Goal: Task Accomplishment & Management: Complete application form

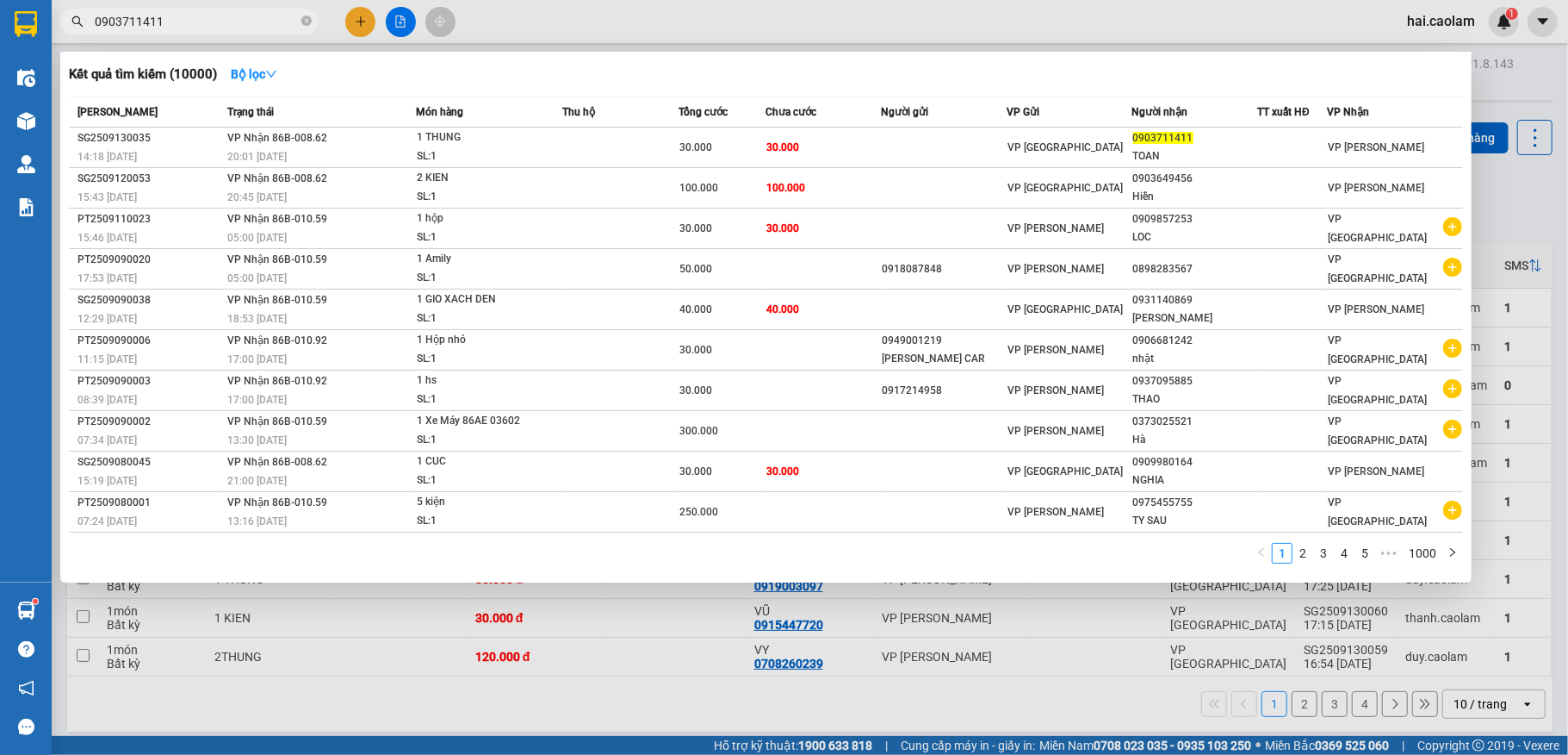
click at [224, 14] on input "0903711411" at bounding box center [196, 21] width 203 height 19
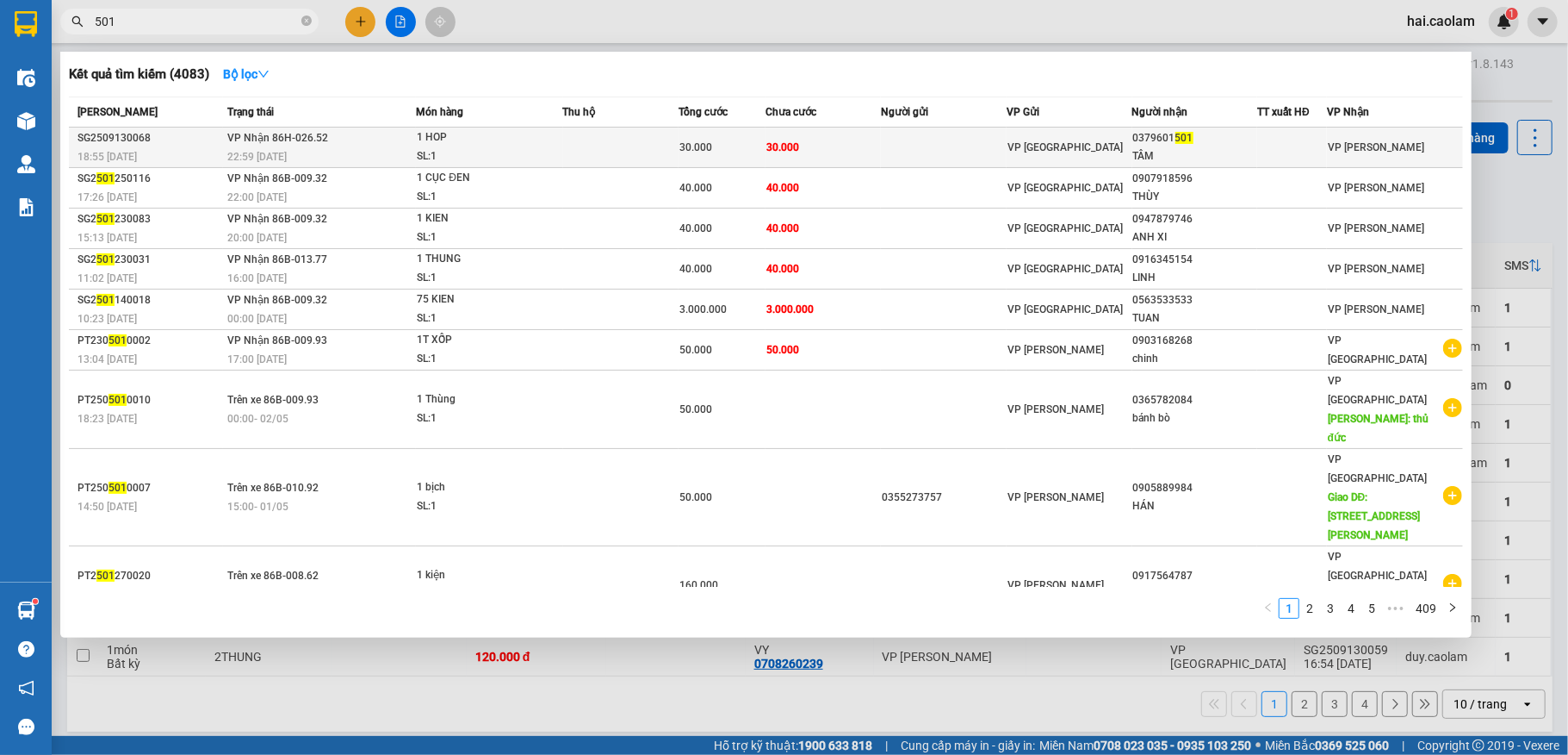
type input "501"
click at [826, 152] on td "30.000" at bounding box center [823, 147] width 116 height 40
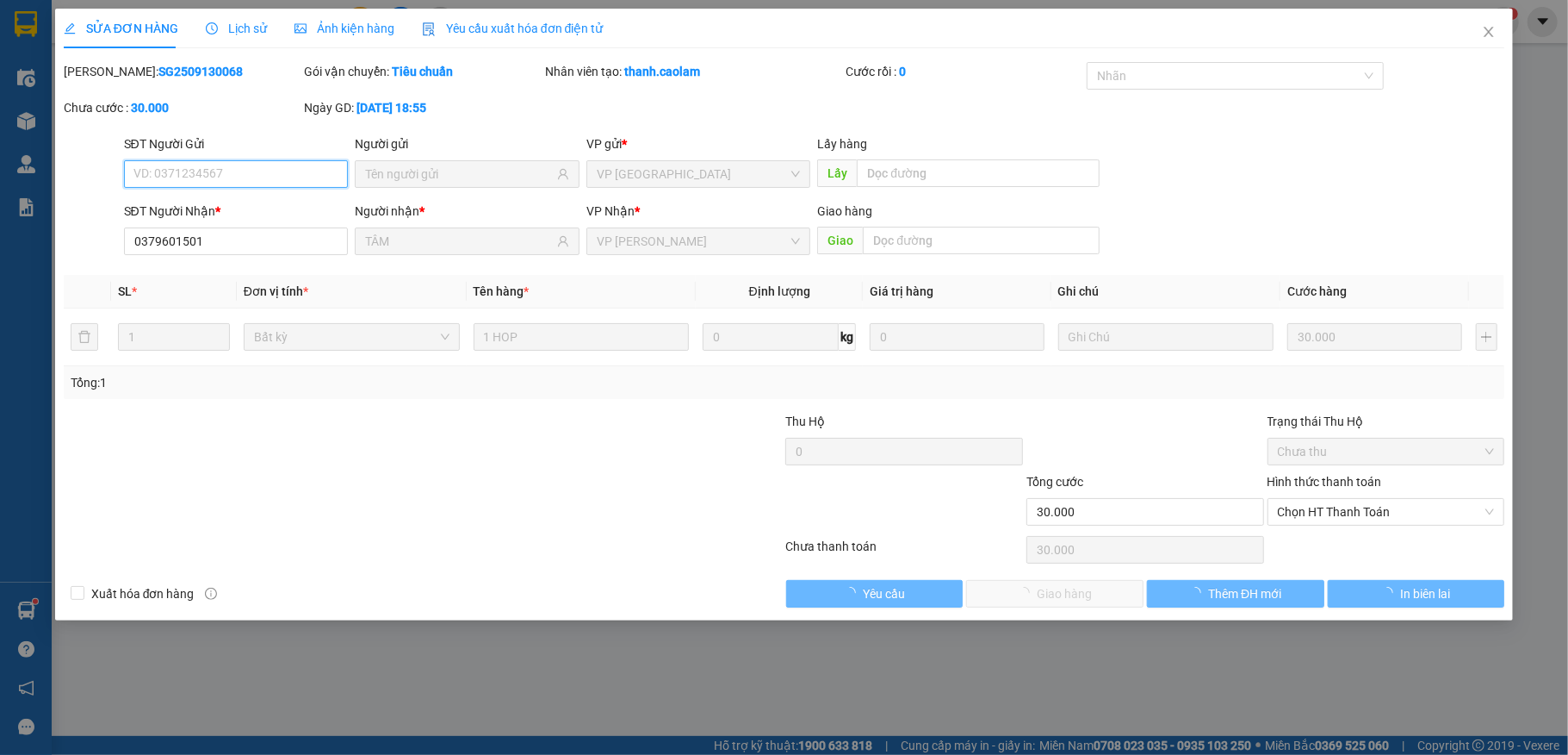
type input "0379601501"
type input "TÂM"
type input "30.000"
click at [1424, 518] on span "Chọn HT Thanh Toán" at bounding box center [1386, 512] width 217 height 25
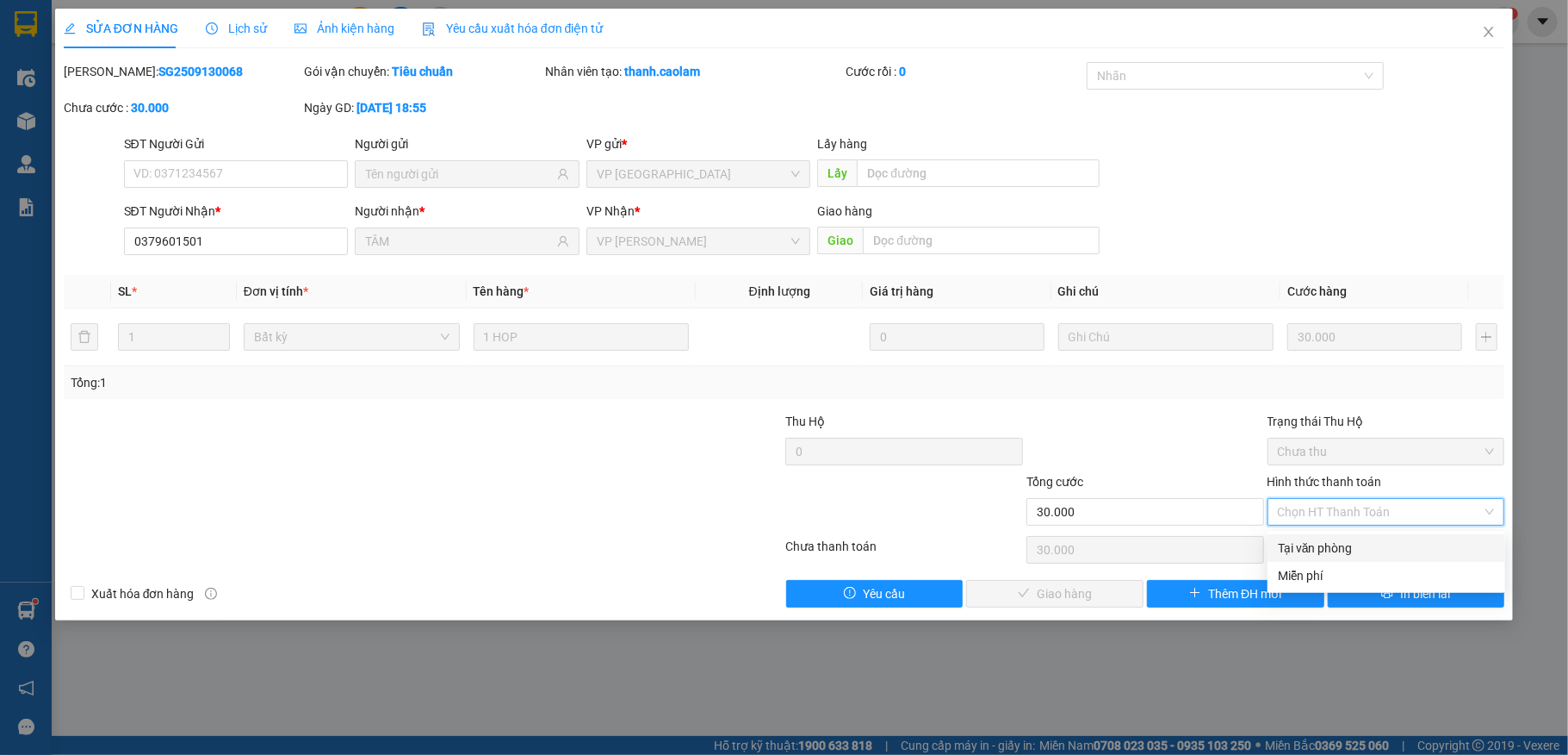
click at [1343, 552] on div "Tại văn phòng" at bounding box center [1386, 547] width 217 height 19
type input "0"
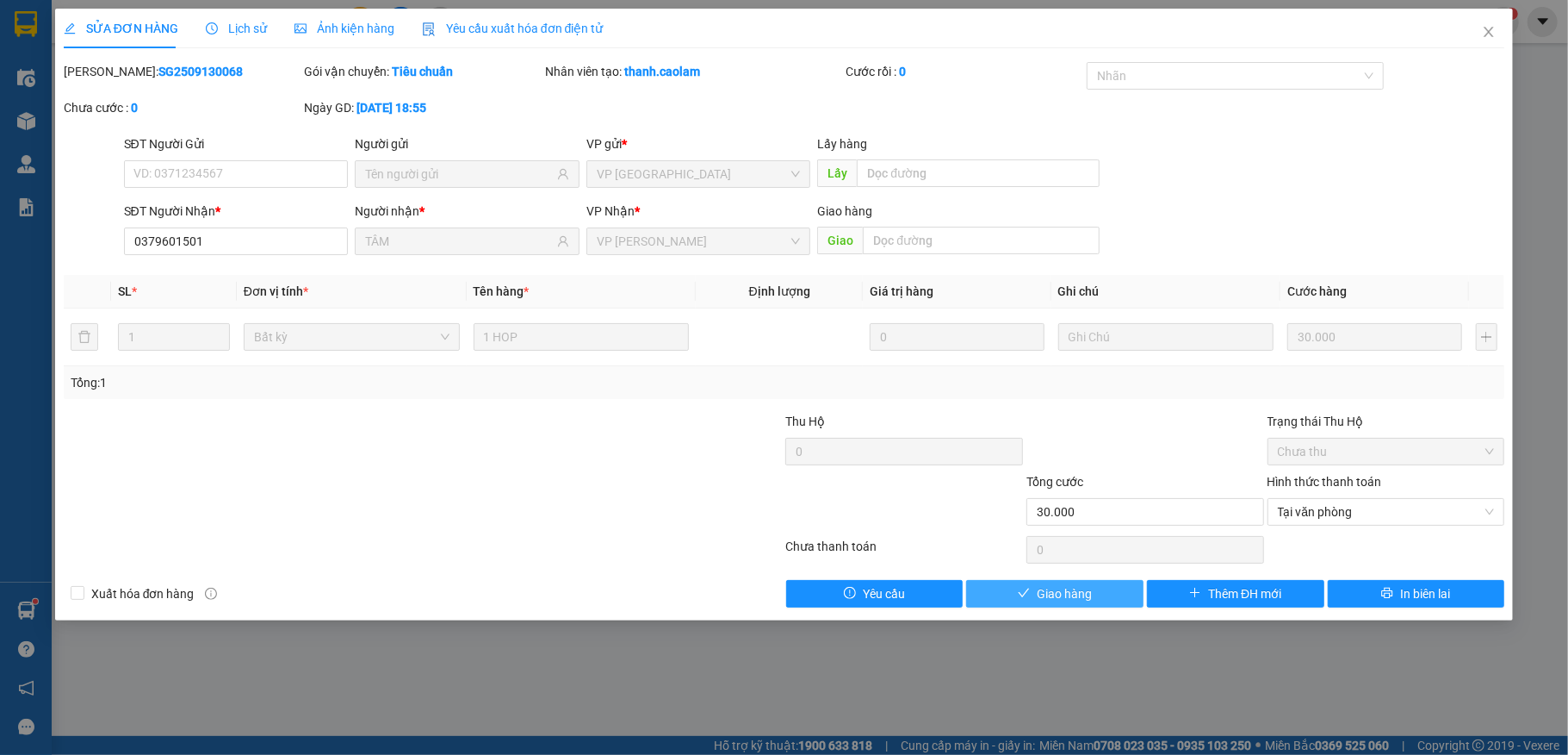
click at [1100, 599] on button "Giao hàng" at bounding box center [1054, 593] width 177 height 27
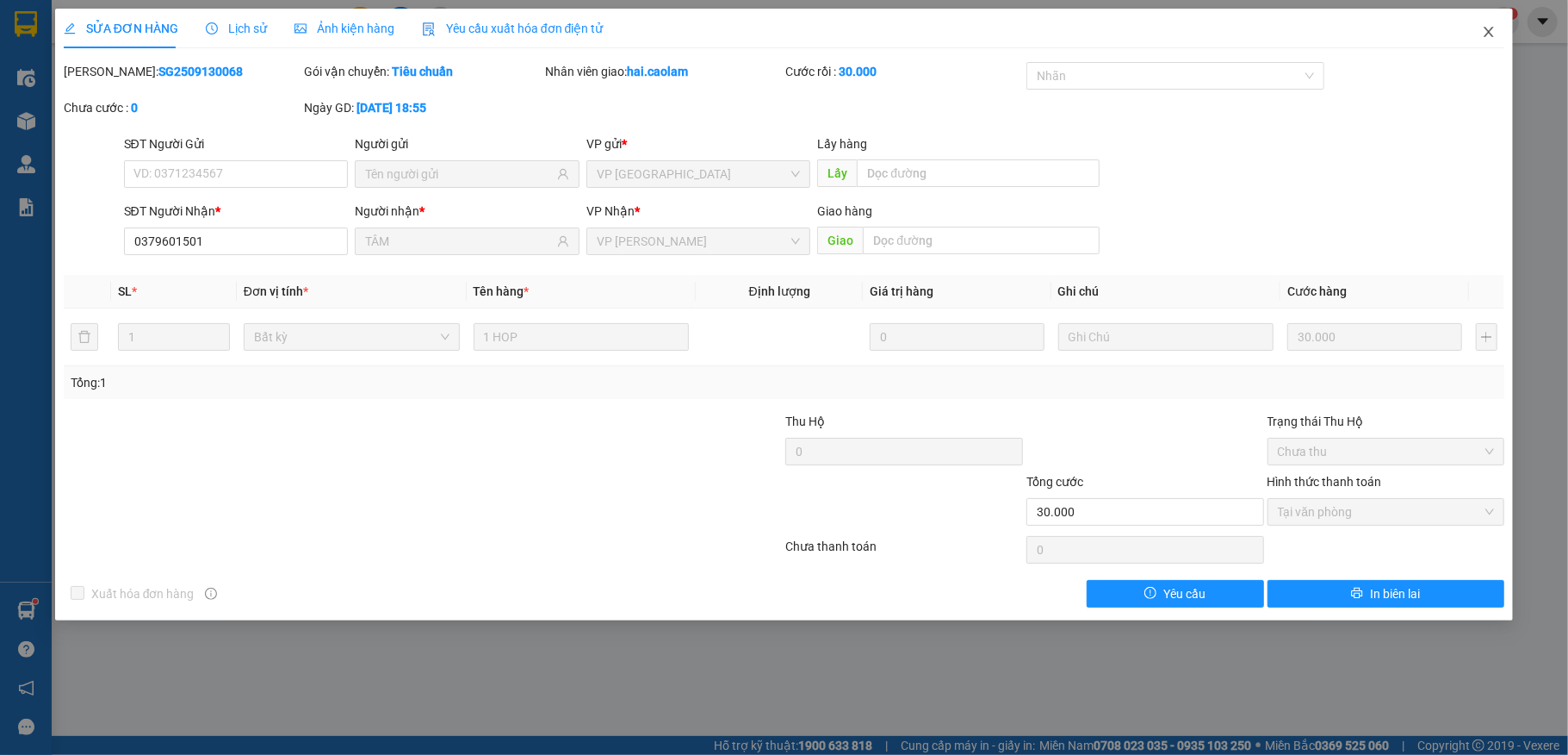
click at [1495, 34] on icon "close" at bounding box center [1489, 31] width 14 height 14
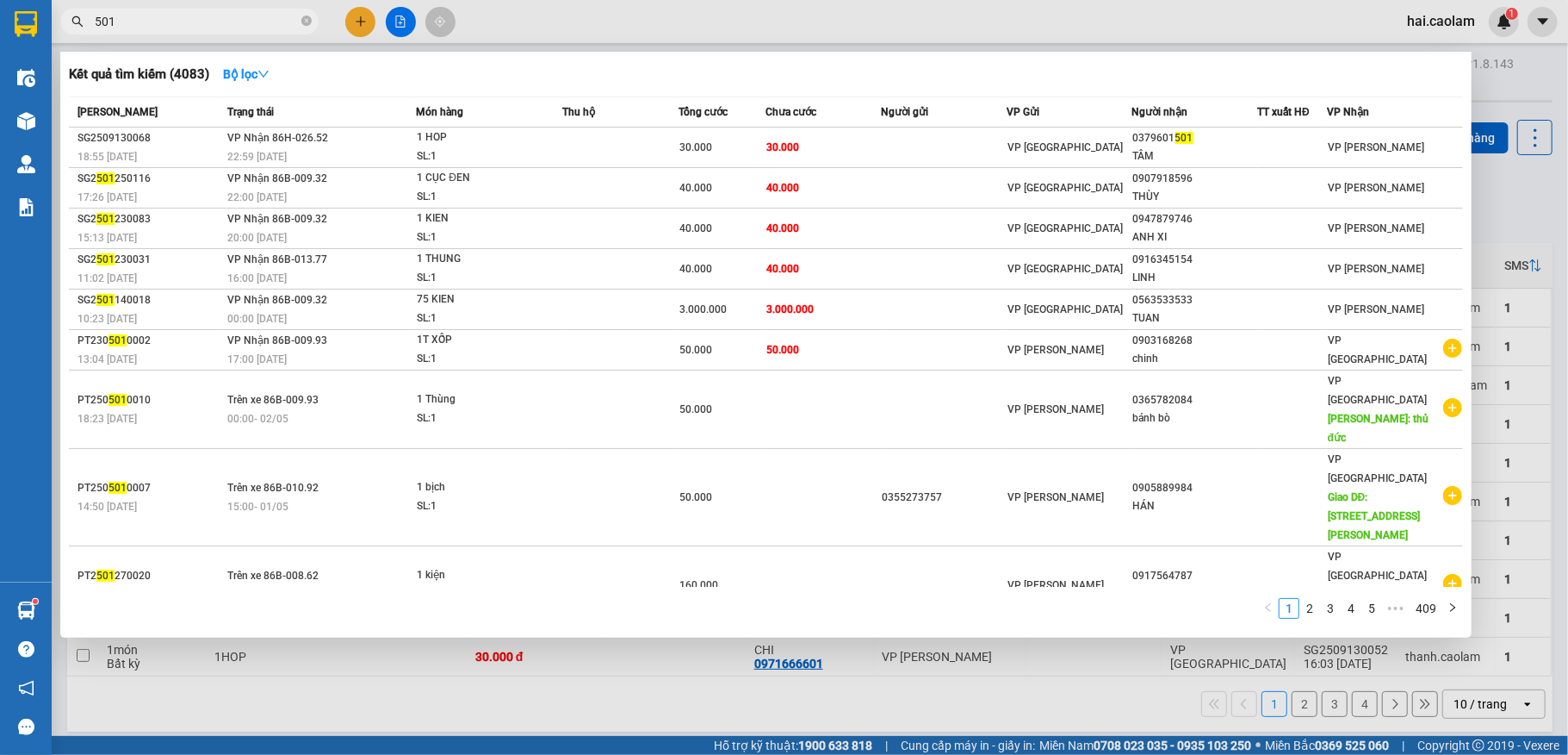
click at [197, 22] on input "501" at bounding box center [196, 21] width 203 height 19
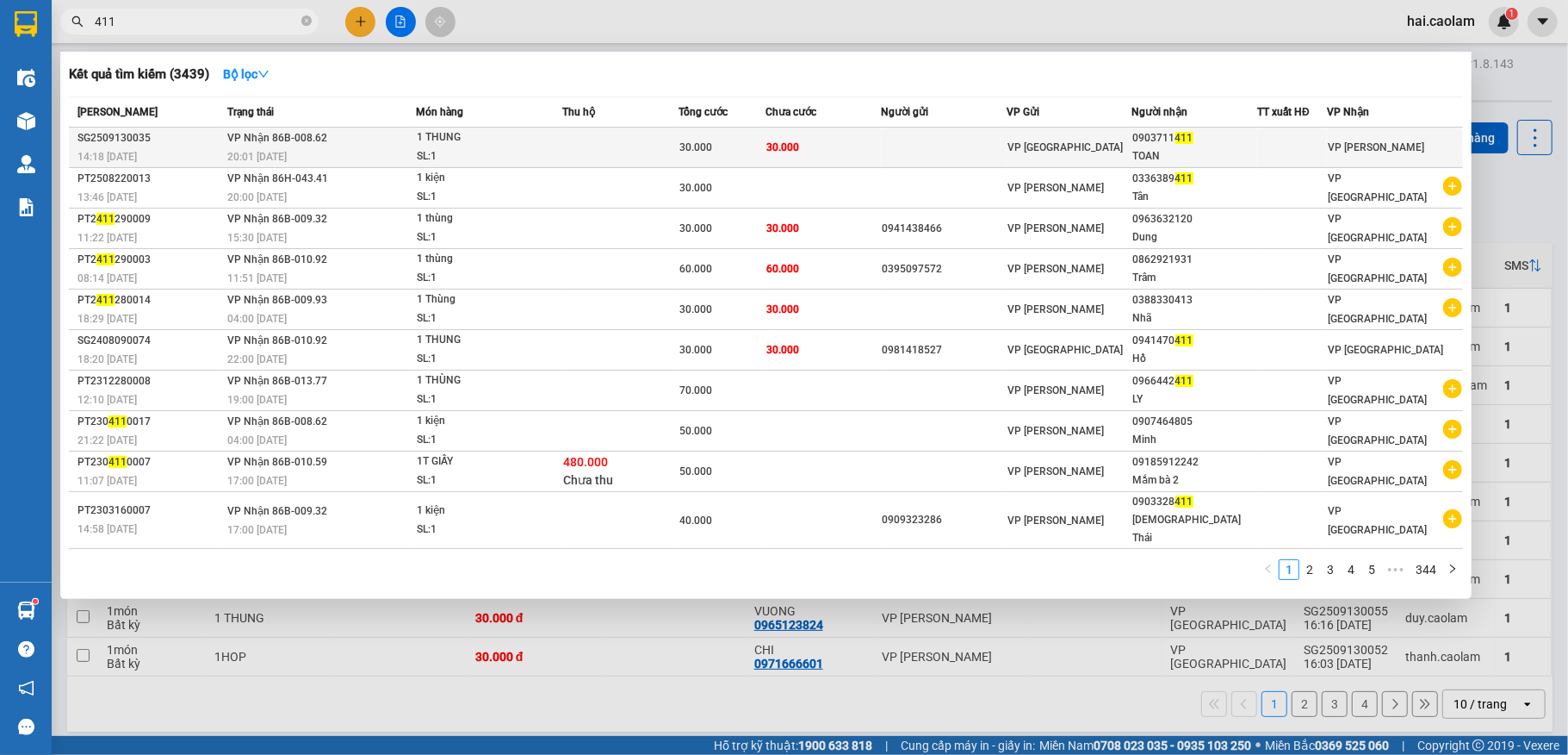
type input "411"
click at [1194, 138] on span "411" at bounding box center [1184, 137] width 18 height 12
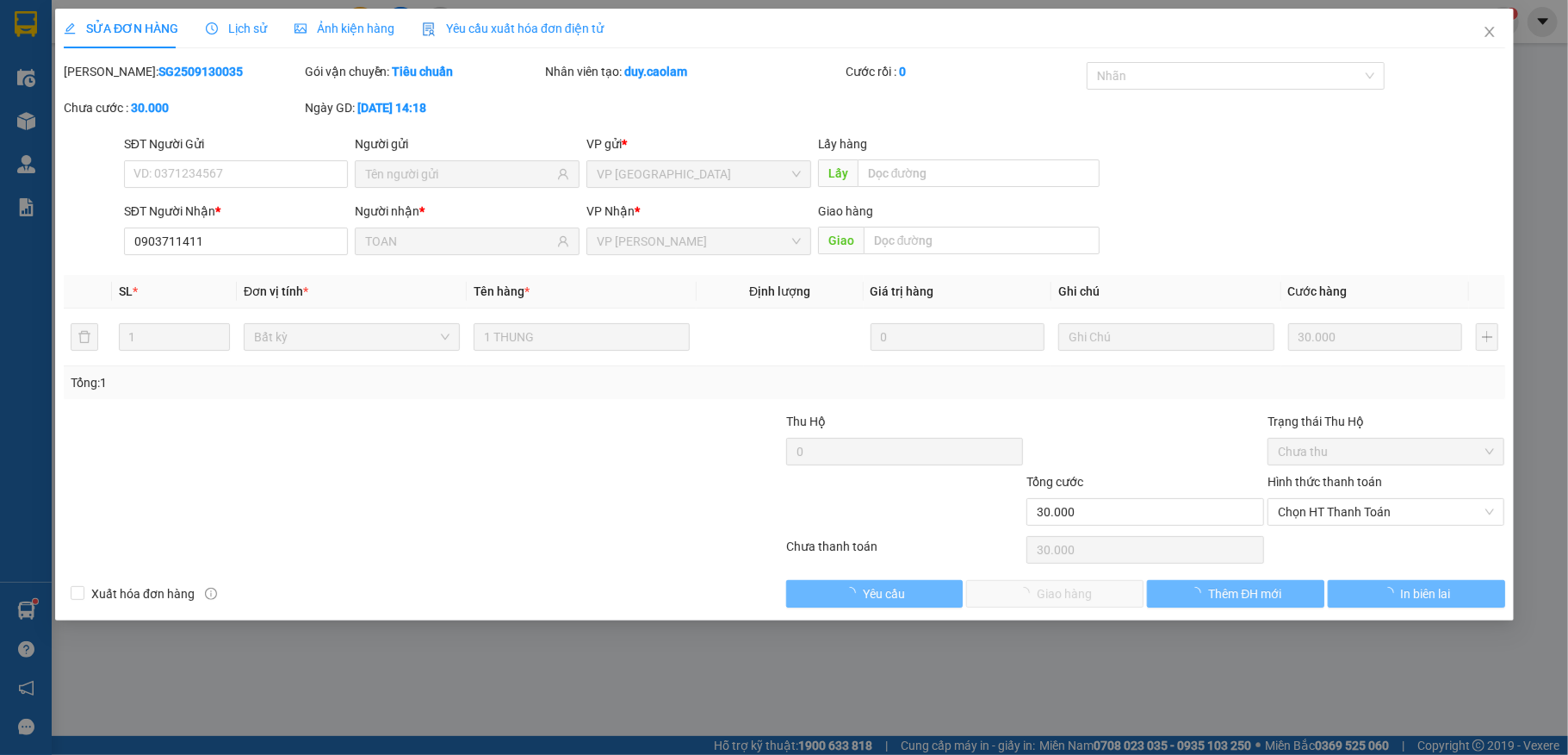
type input "0903711411"
type input "TOAN"
type input "30.000"
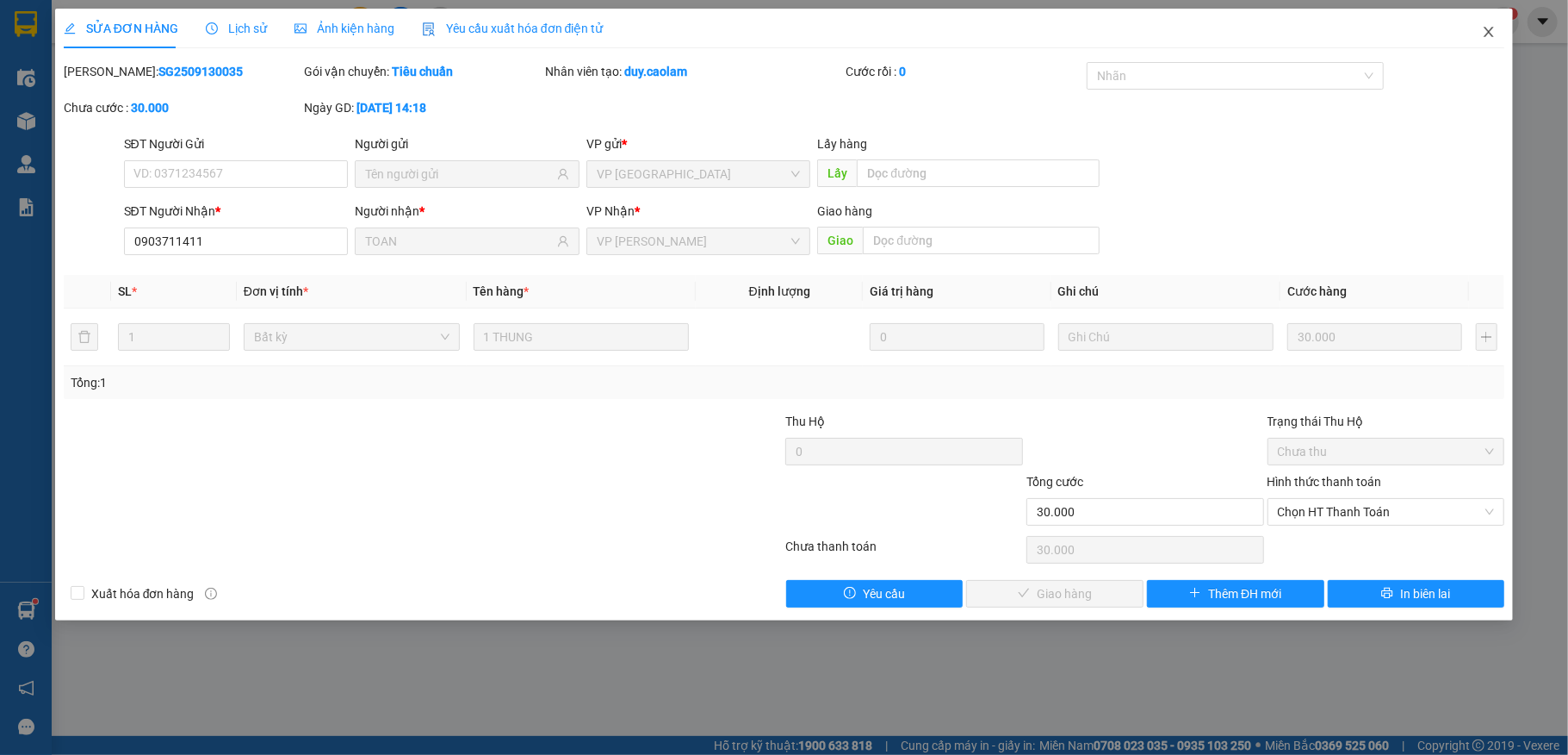
click at [1492, 28] on icon "close" at bounding box center [1490, 31] width 10 height 11
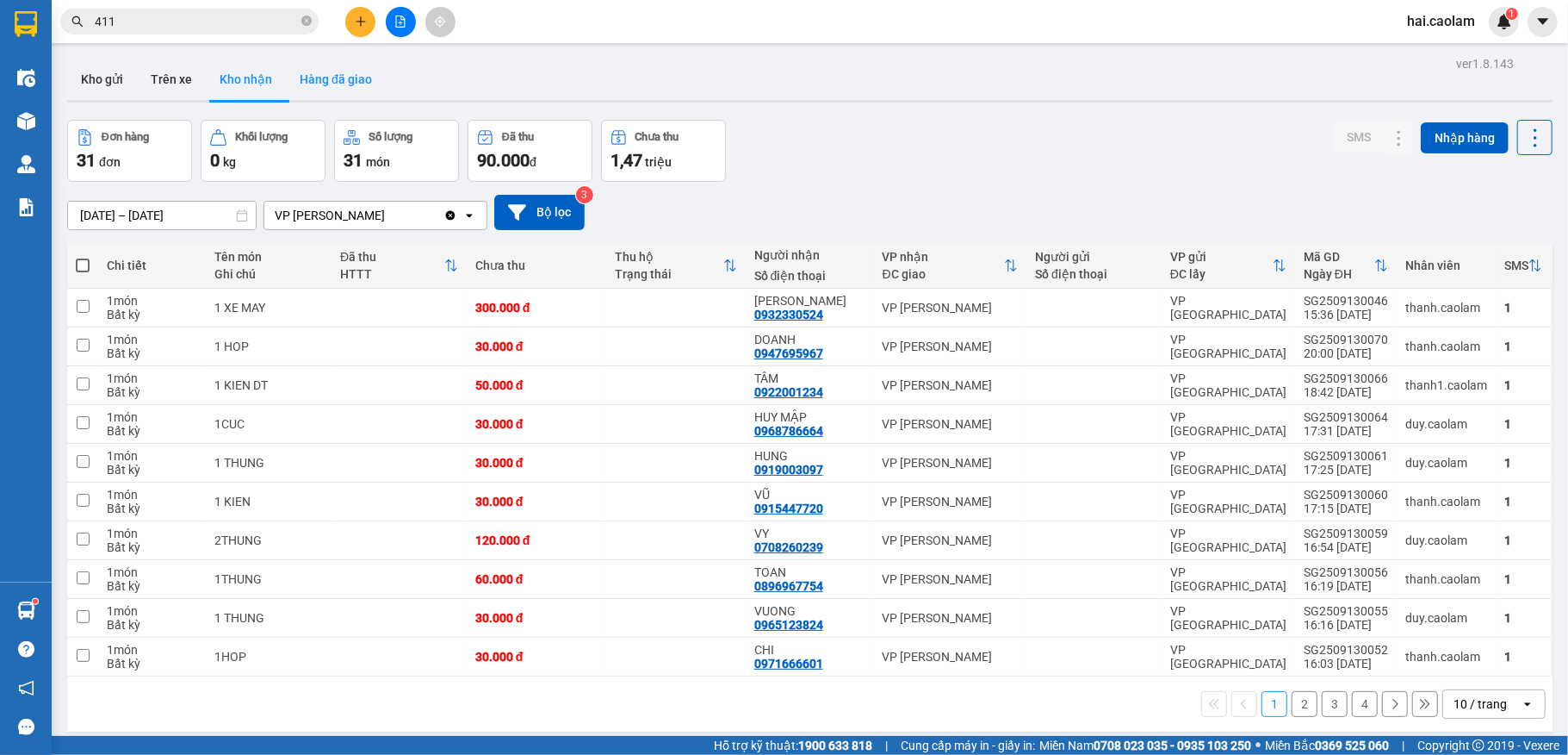
click at [367, 83] on button "Hàng đã giao" at bounding box center [336, 79] width 100 height 41
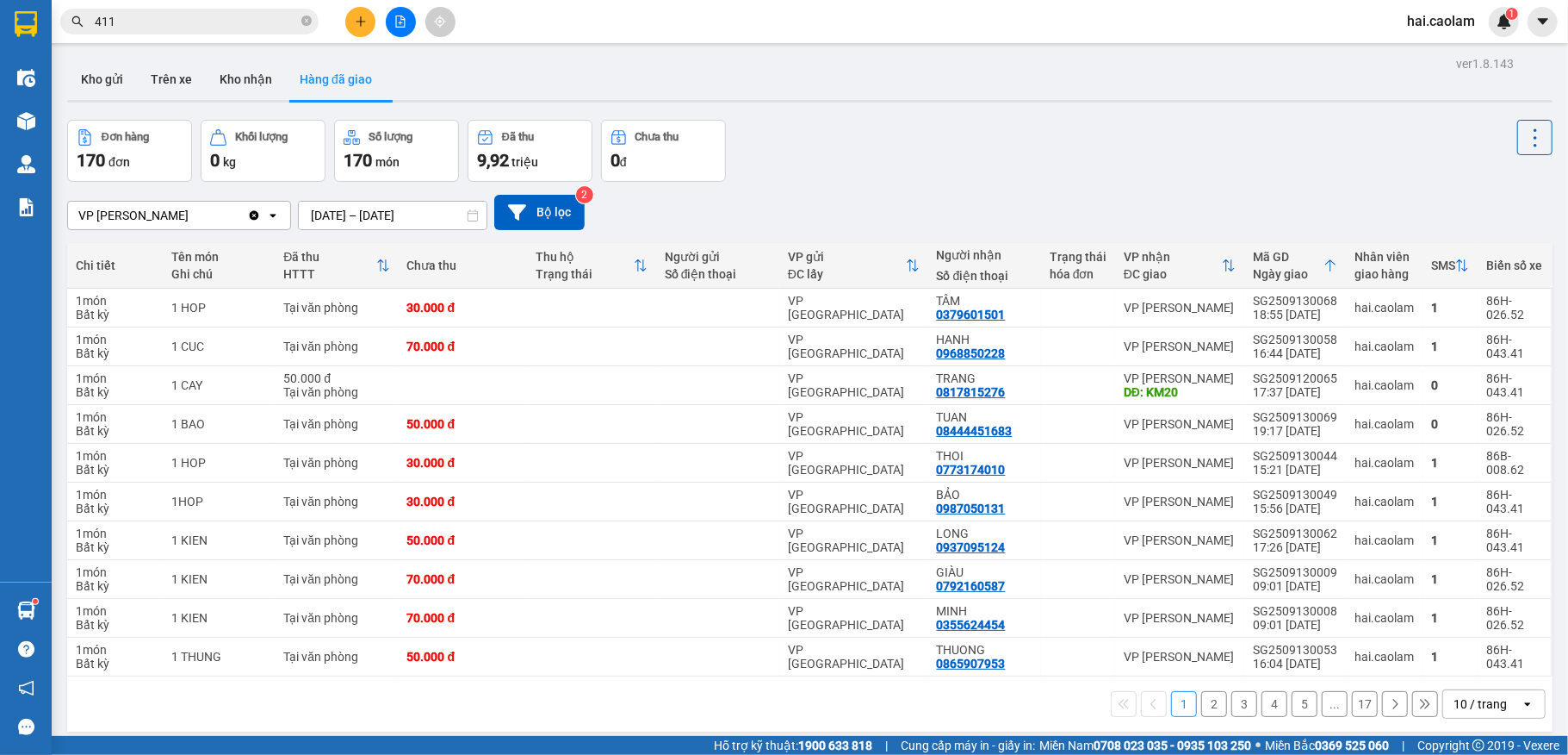
click at [195, 28] on input "411" at bounding box center [196, 21] width 203 height 19
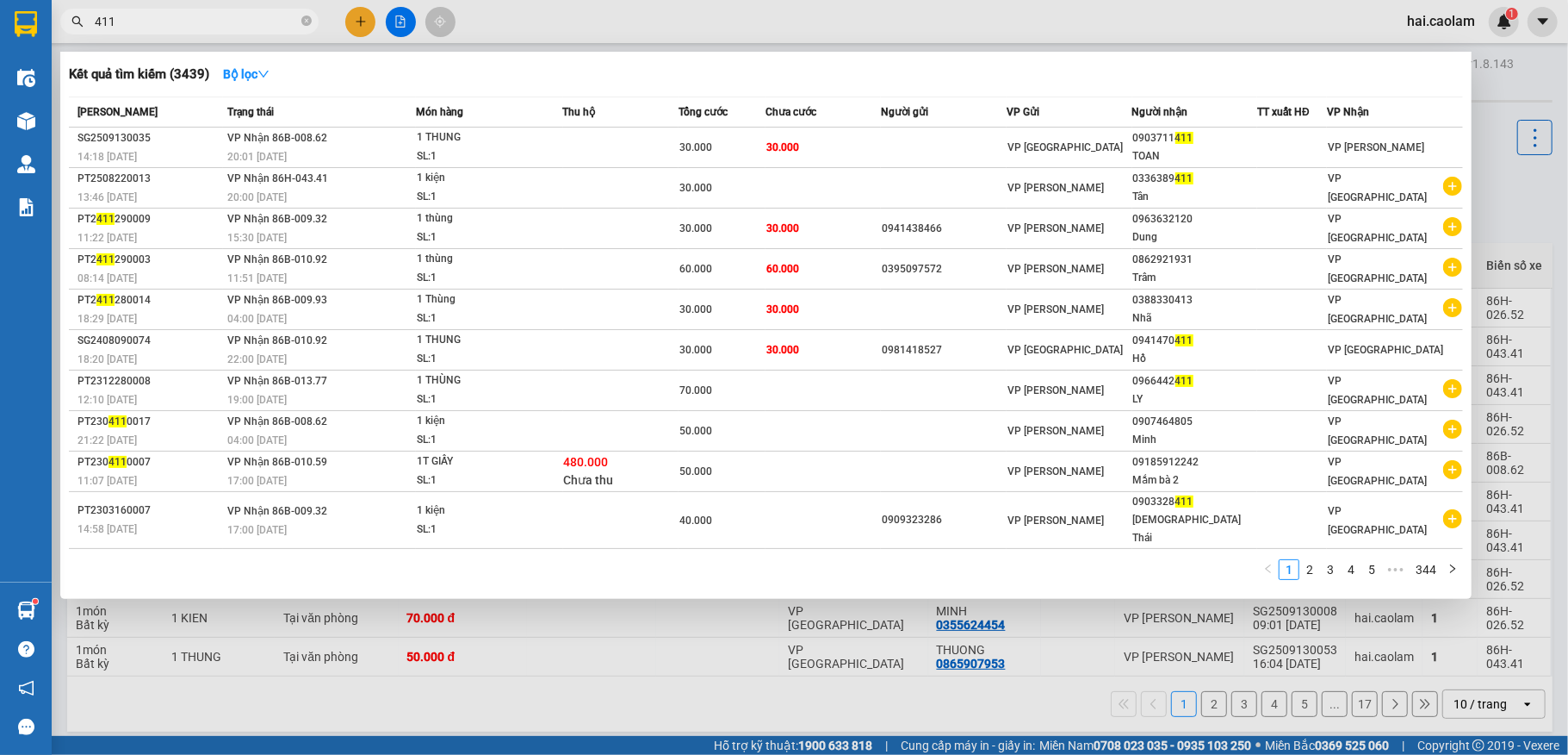
click at [195, 28] on input "411" at bounding box center [196, 21] width 203 height 19
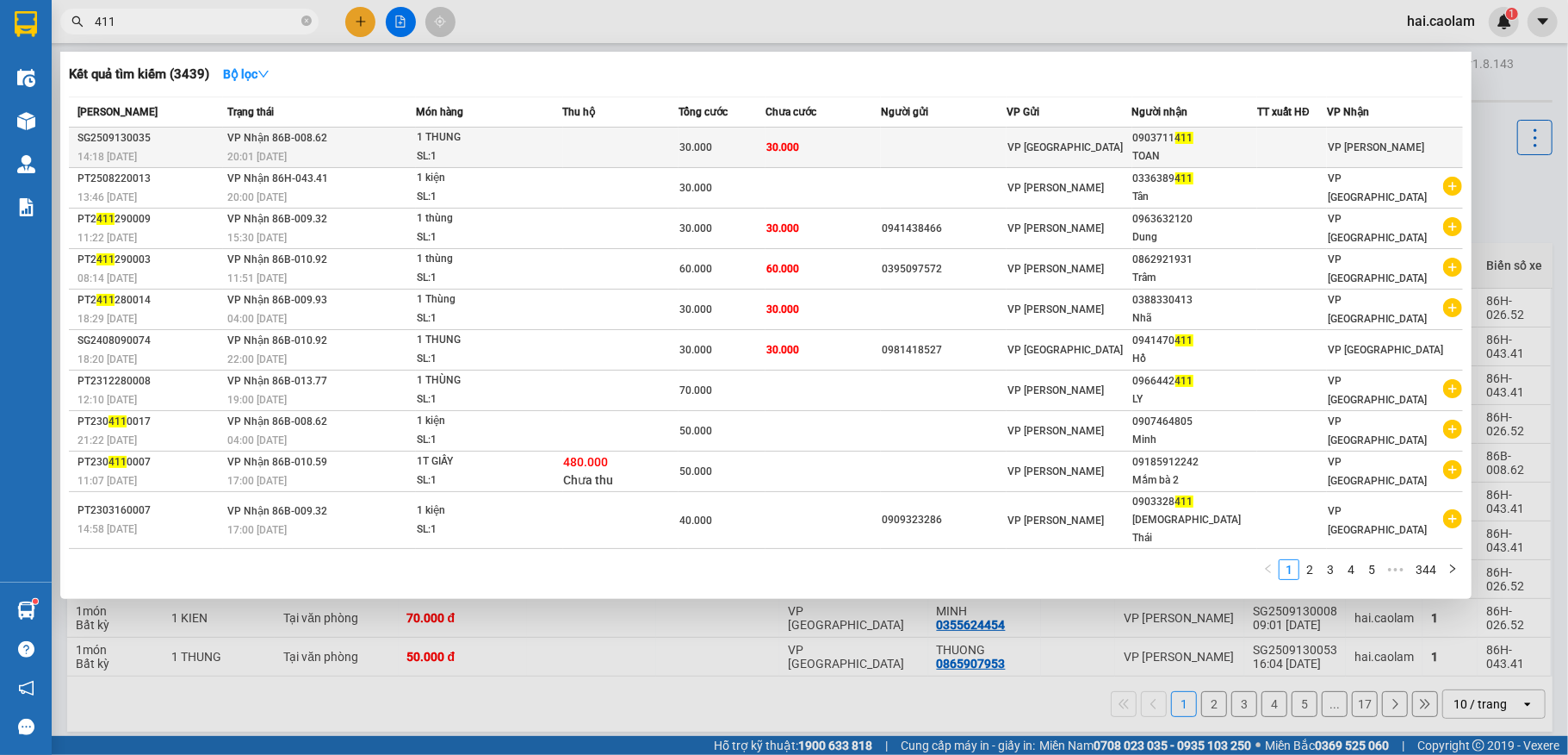
click at [1250, 138] on div "0903711 411" at bounding box center [1195, 138] width 124 height 18
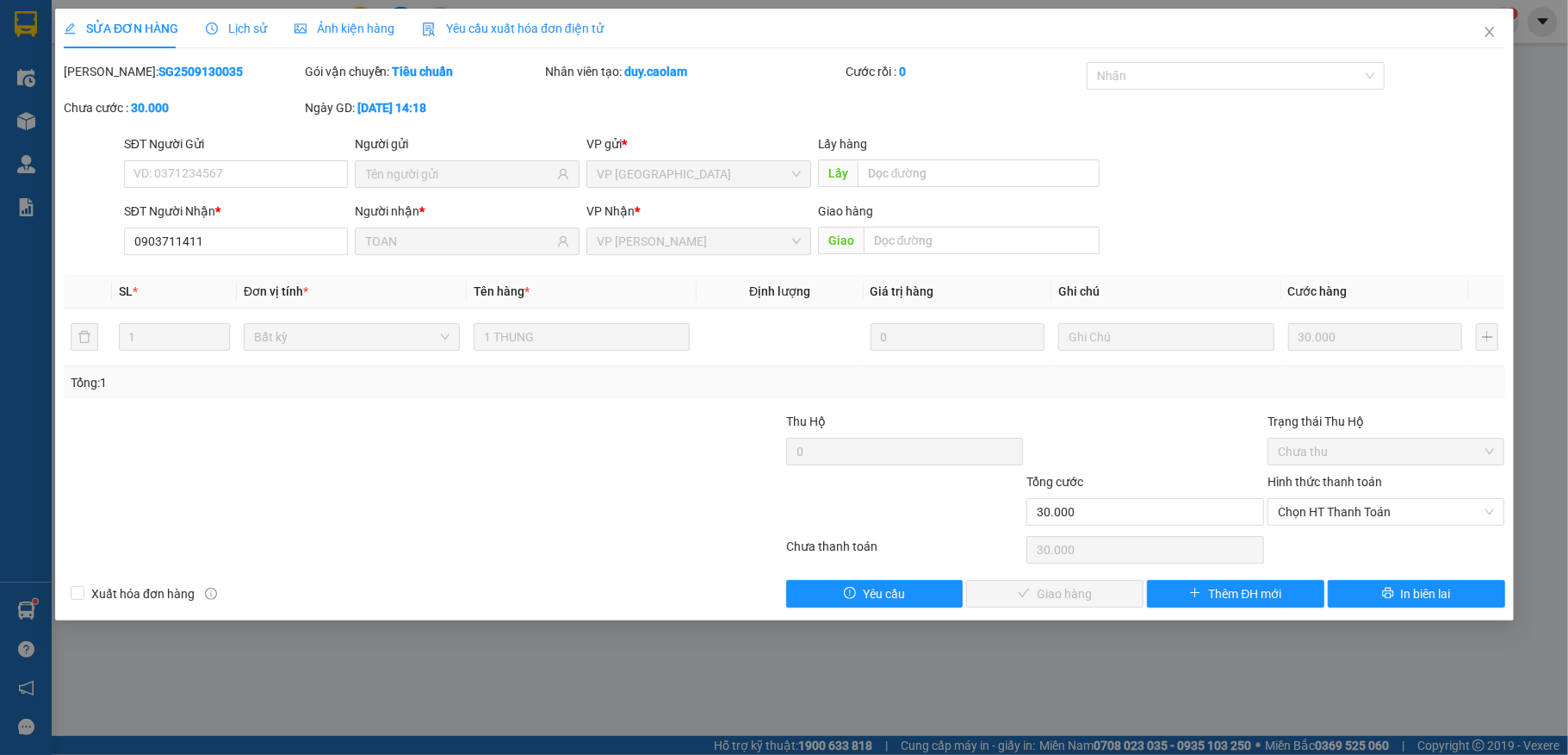
type input "0903711411"
type input "TOAN"
type input "30.000"
click at [1356, 521] on span "Chọn HT Thanh Toán" at bounding box center [1386, 512] width 217 height 25
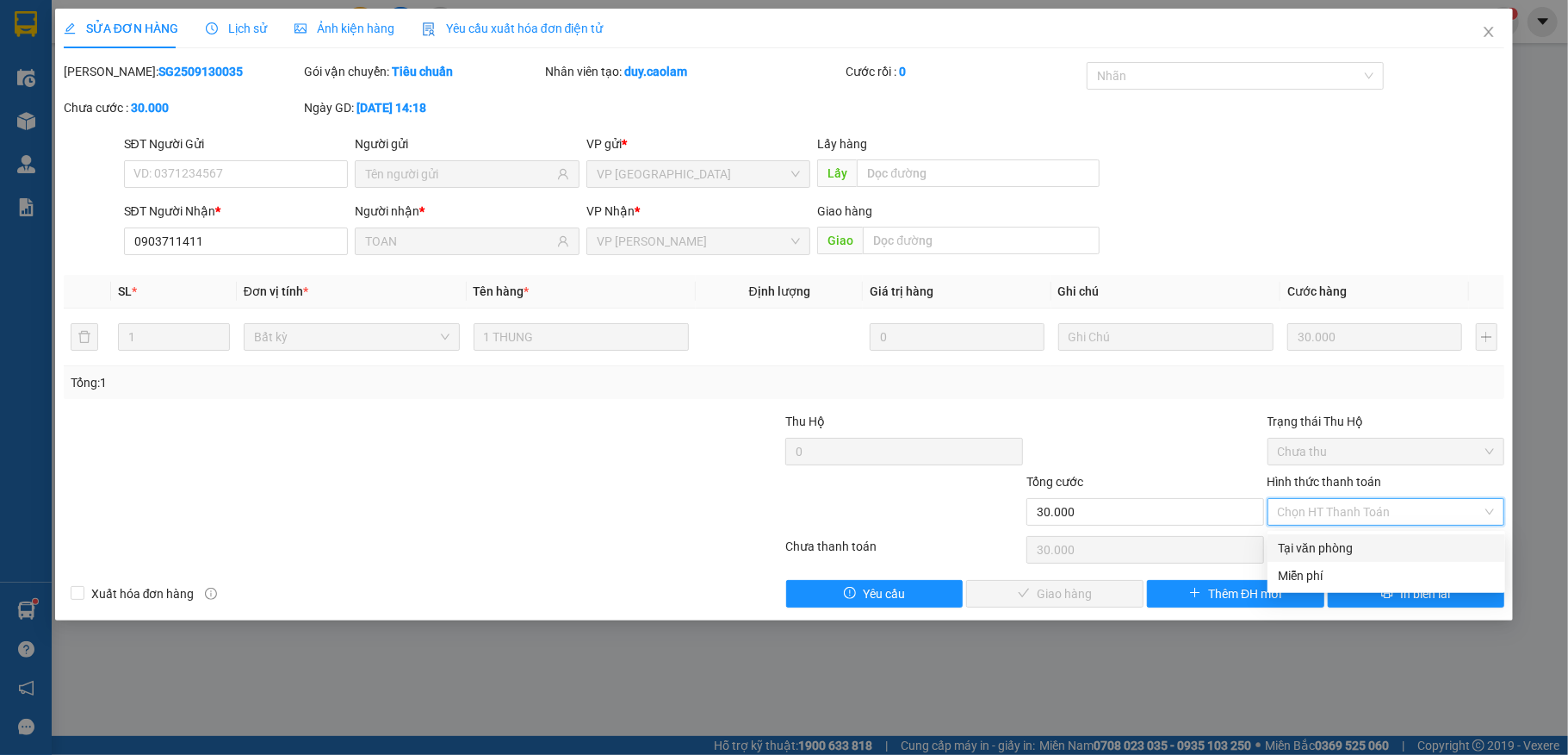
click at [1322, 545] on div "Tại văn phòng" at bounding box center [1386, 547] width 217 height 19
type input "0"
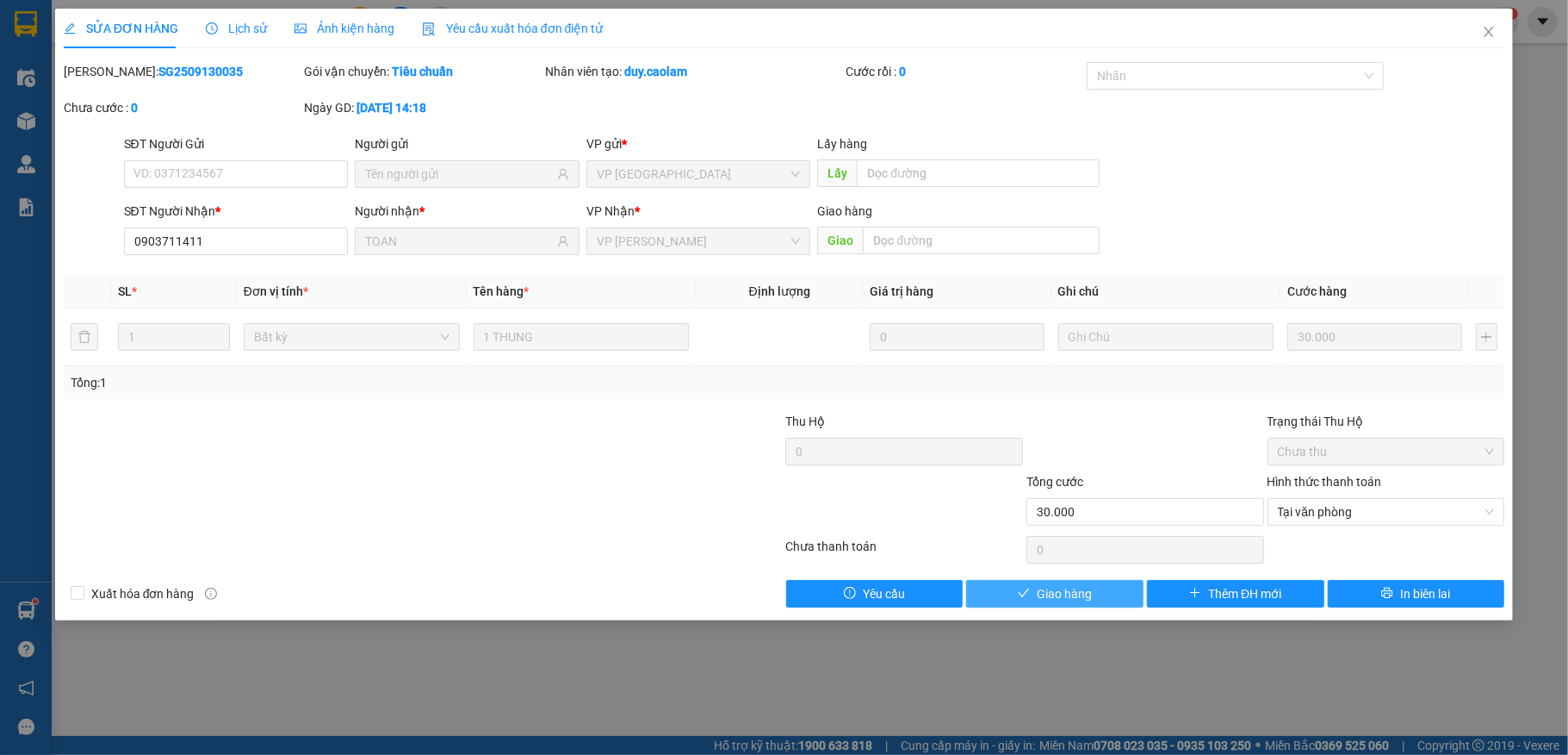
click at [1021, 599] on icon "check" at bounding box center [1023, 592] width 12 height 12
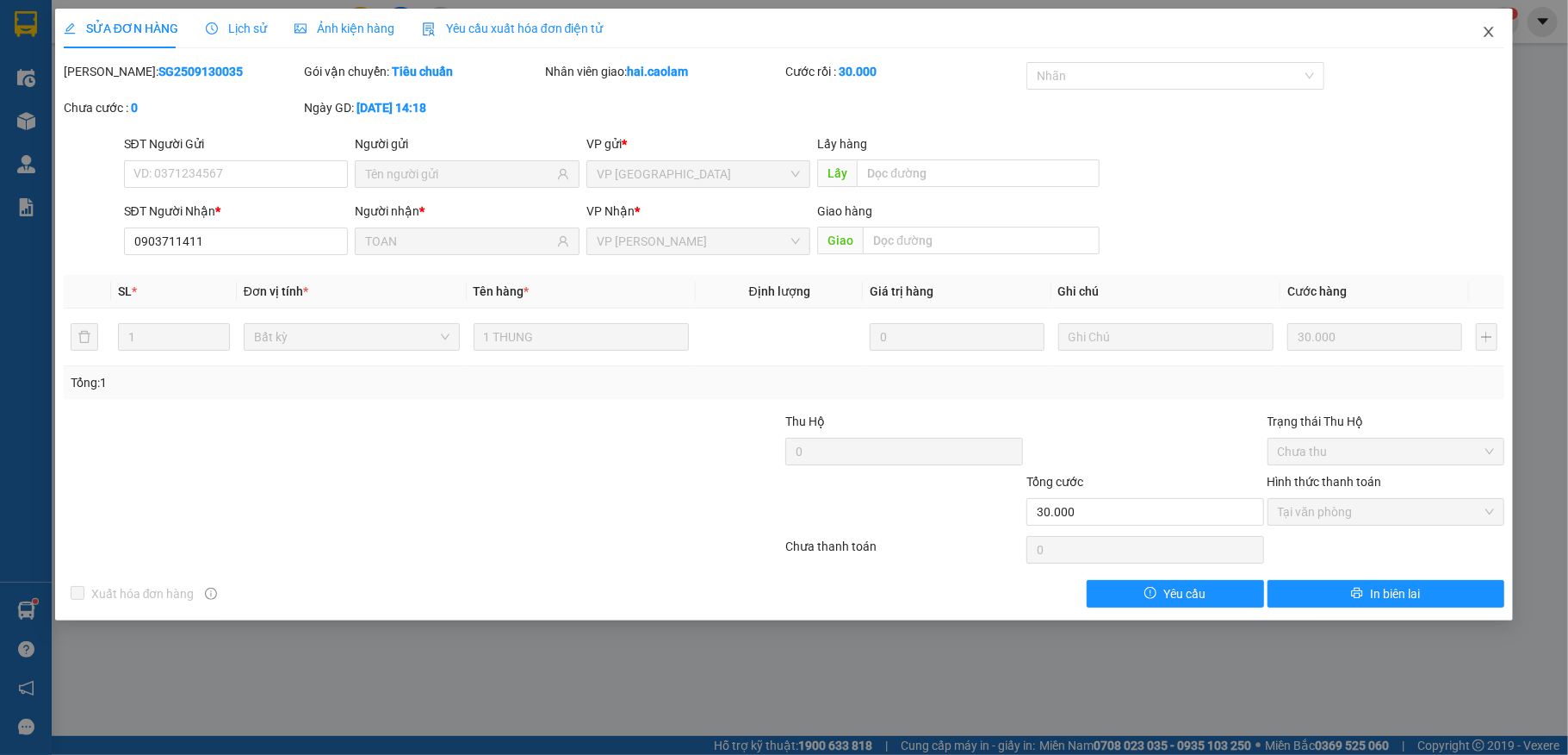
click at [1485, 28] on icon "close" at bounding box center [1489, 31] width 14 height 14
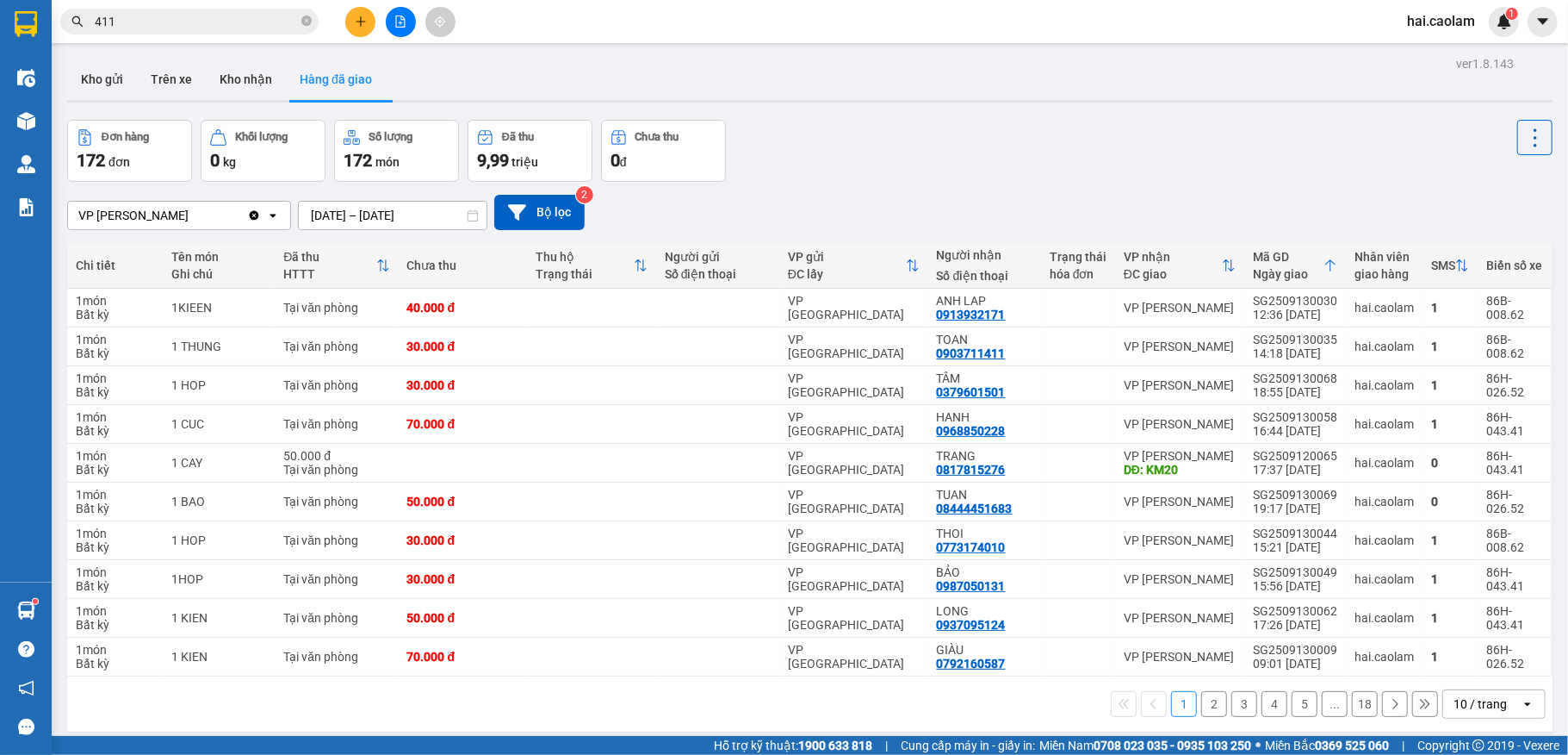
click at [869, 167] on div "Đơn hàng 172 đơn Khối lượng 0 kg Số lượng 172 món Đã thu 9,99 triệu Chưa thu 0 đ" at bounding box center [809, 150] width 1485 height 62
click at [638, 22] on div "Kết quả tìm kiếm ( 3439 ) Bộ lọc Mã ĐH Trạng thái Món hàng Thu hộ Tổng cước Chư…" at bounding box center [784, 22] width 1568 height 43
click at [641, 57] on div "ver 1.8.143 Kho gửi Trên xe Kho nhận Hàng đã giao Đơn hàng 172 đơn Khối lượng 0…" at bounding box center [808, 429] width 1498 height 755
click at [358, 25] on icon "plus" at bounding box center [361, 22] width 12 height 12
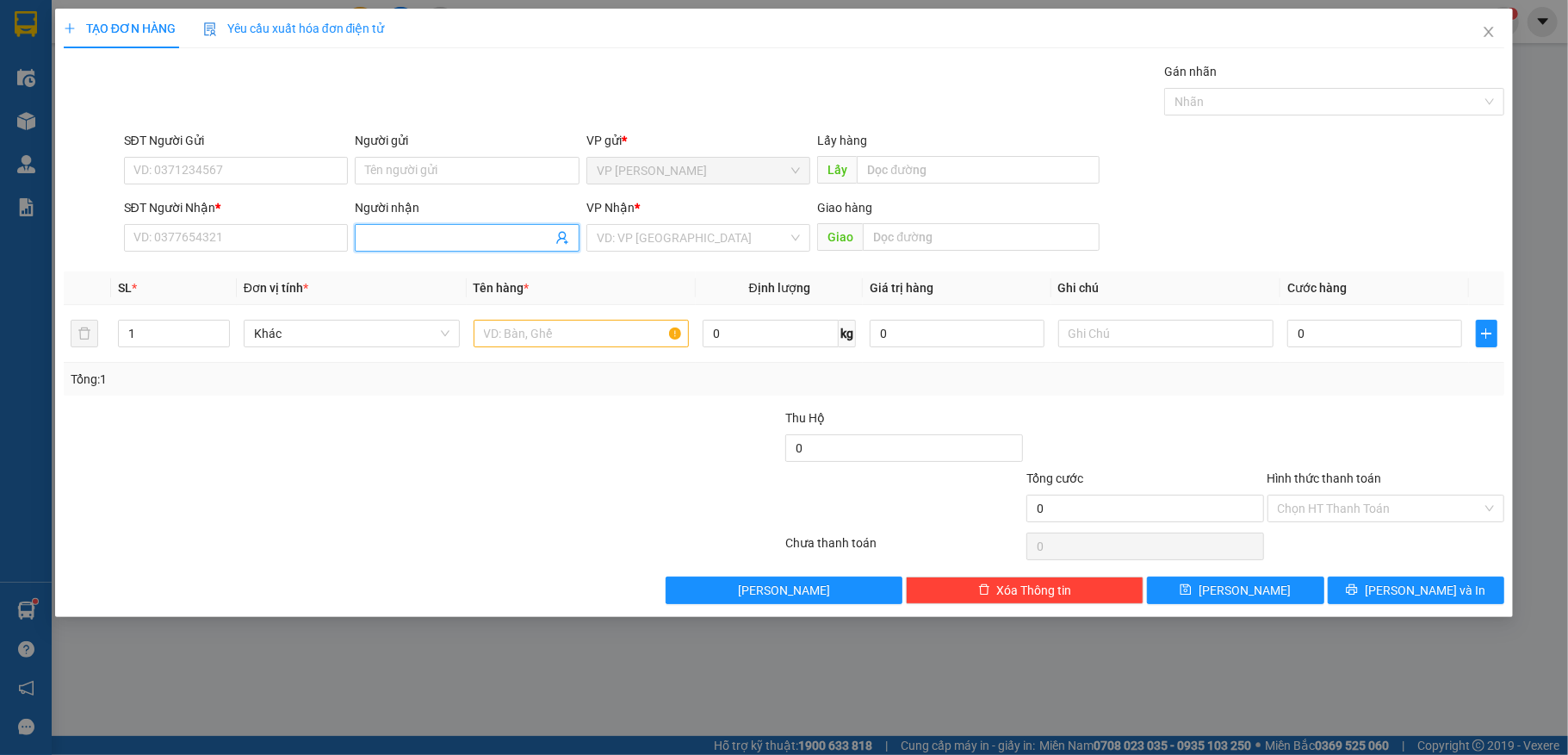
click at [400, 241] on input "Người nhận" at bounding box center [458, 237] width 187 height 19
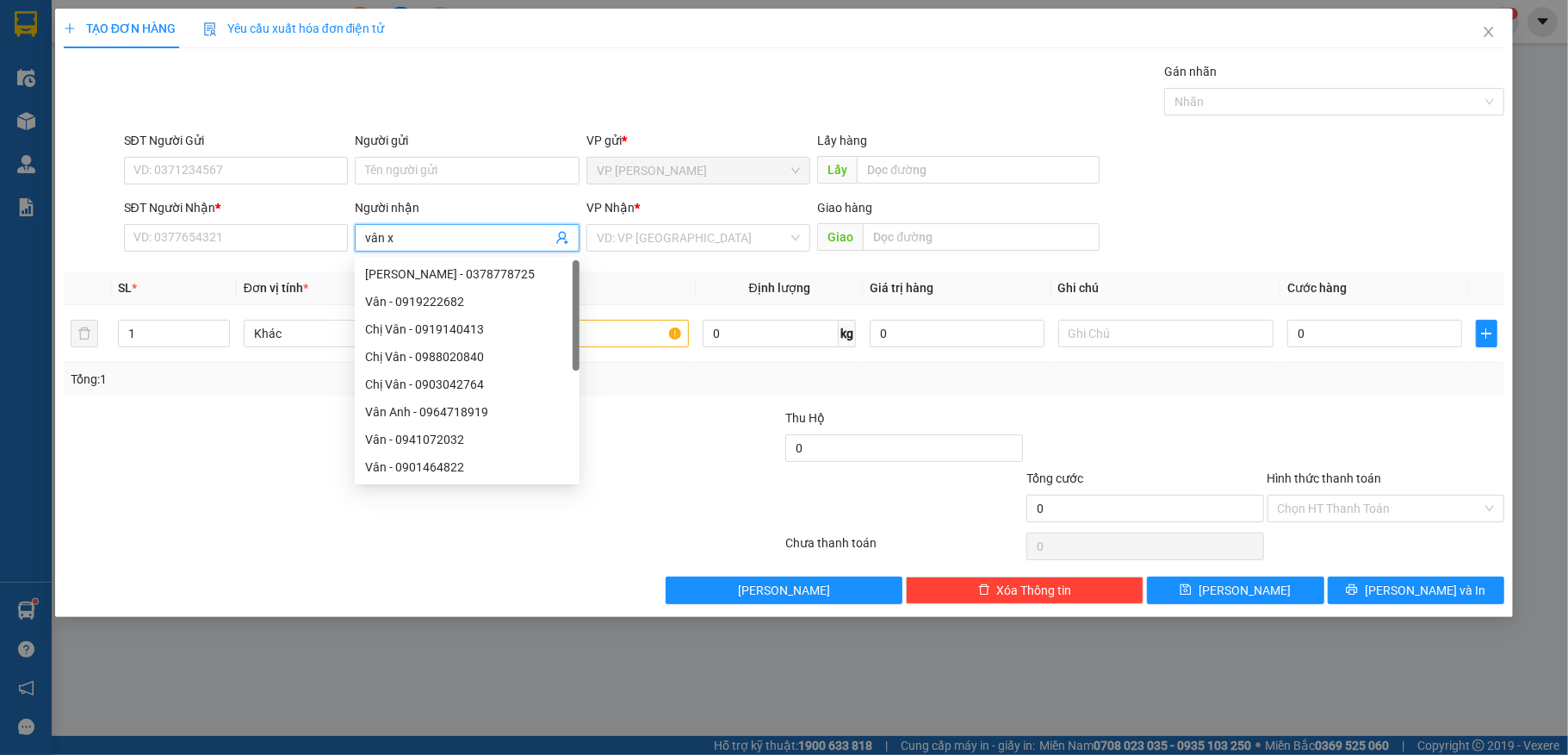
type input "vân xo"
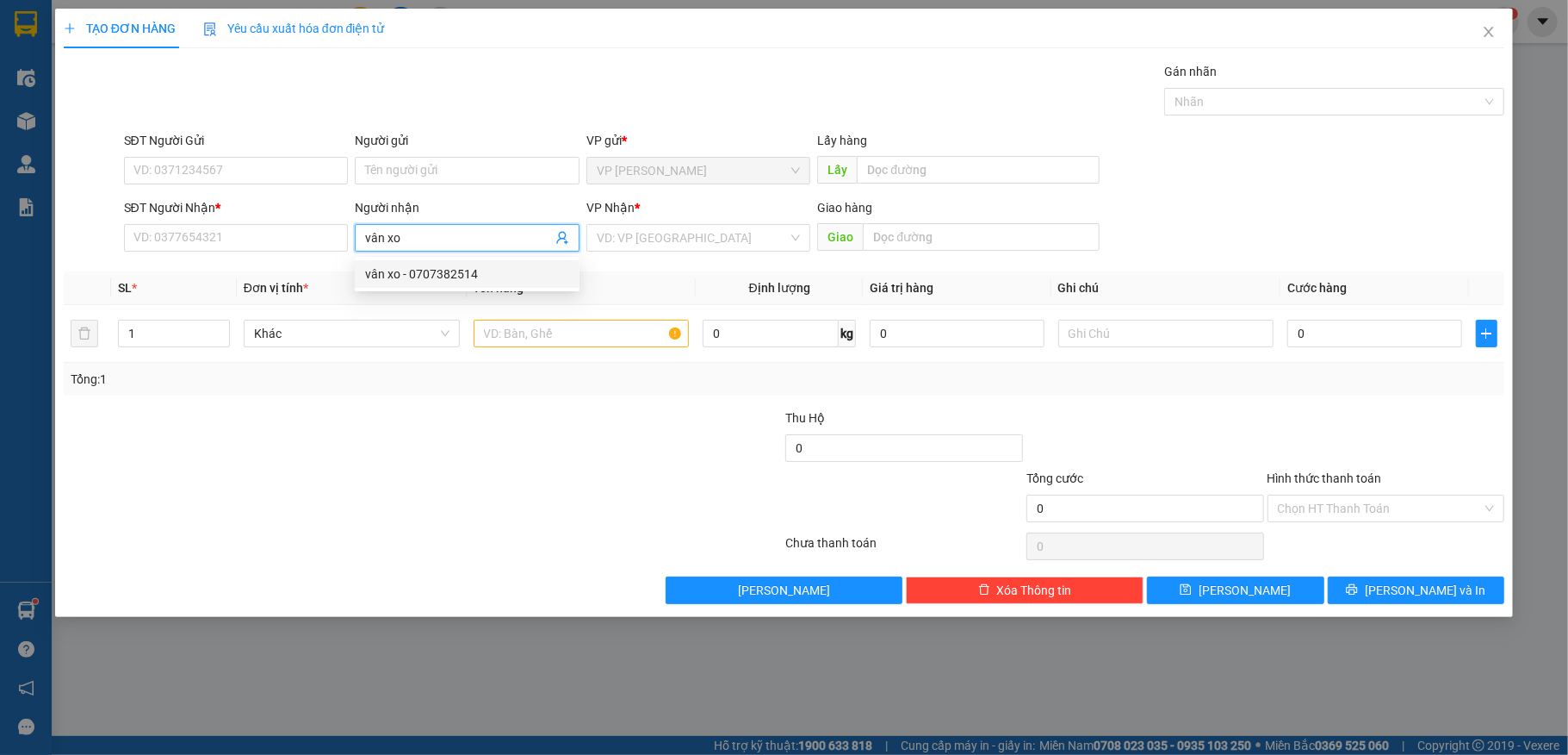
click at [473, 271] on div "vân xo - 0707382514" at bounding box center [466, 274] width 204 height 19
type input "0707382514"
type input "vân xo"
click at [1194, 177] on div "SĐT Người Gửi VD: 0371234567 Người gửi Tên người gửi VP gửi * VP [PERSON_NAME] …" at bounding box center [814, 161] width 1388 height 60
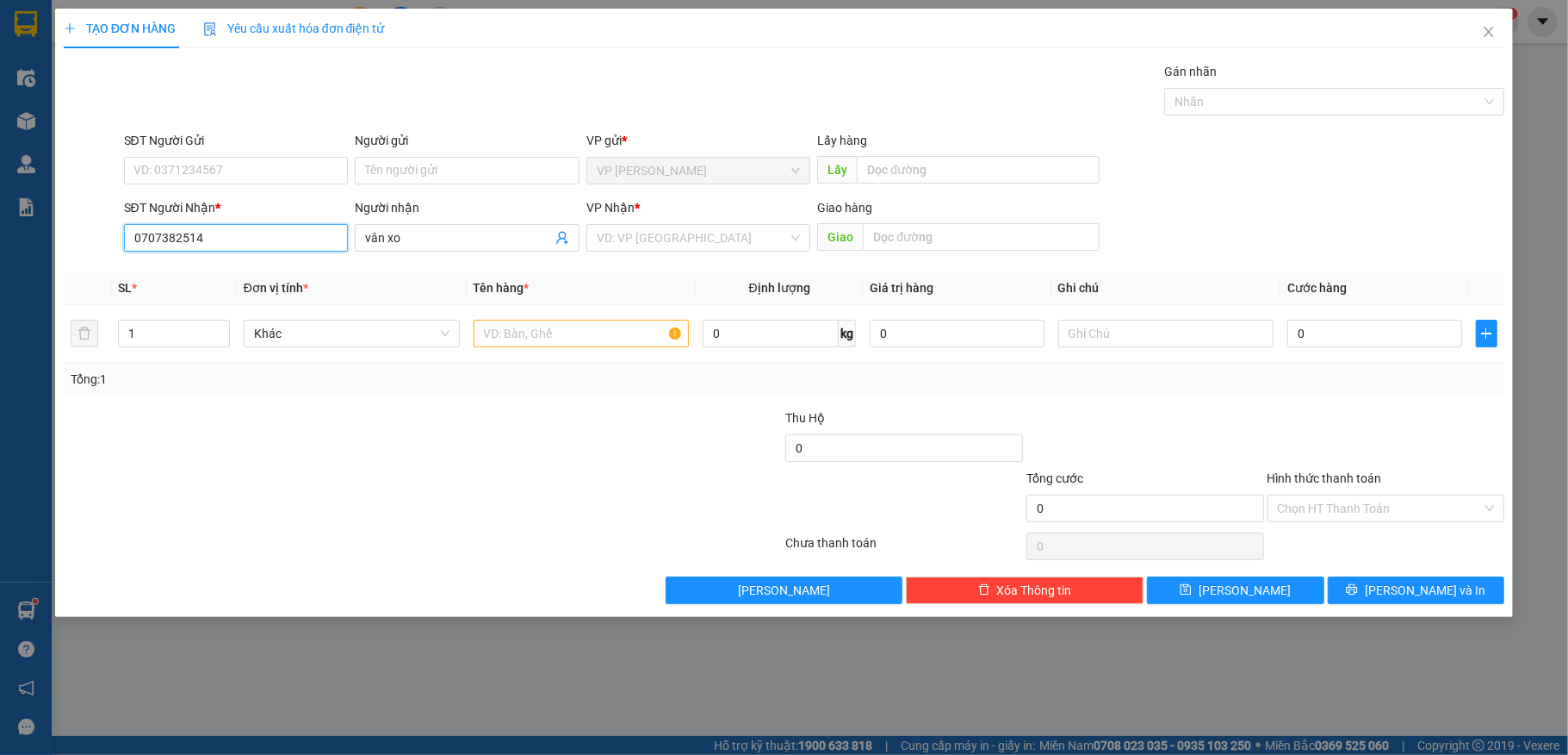
click at [282, 238] on input "0707382514" at bounding box center [236, 237] width 224 height 27
click at [229, 237] on input "0903818046" at bounding box center [236, 237] width 224 height 27
type input "0903818046"
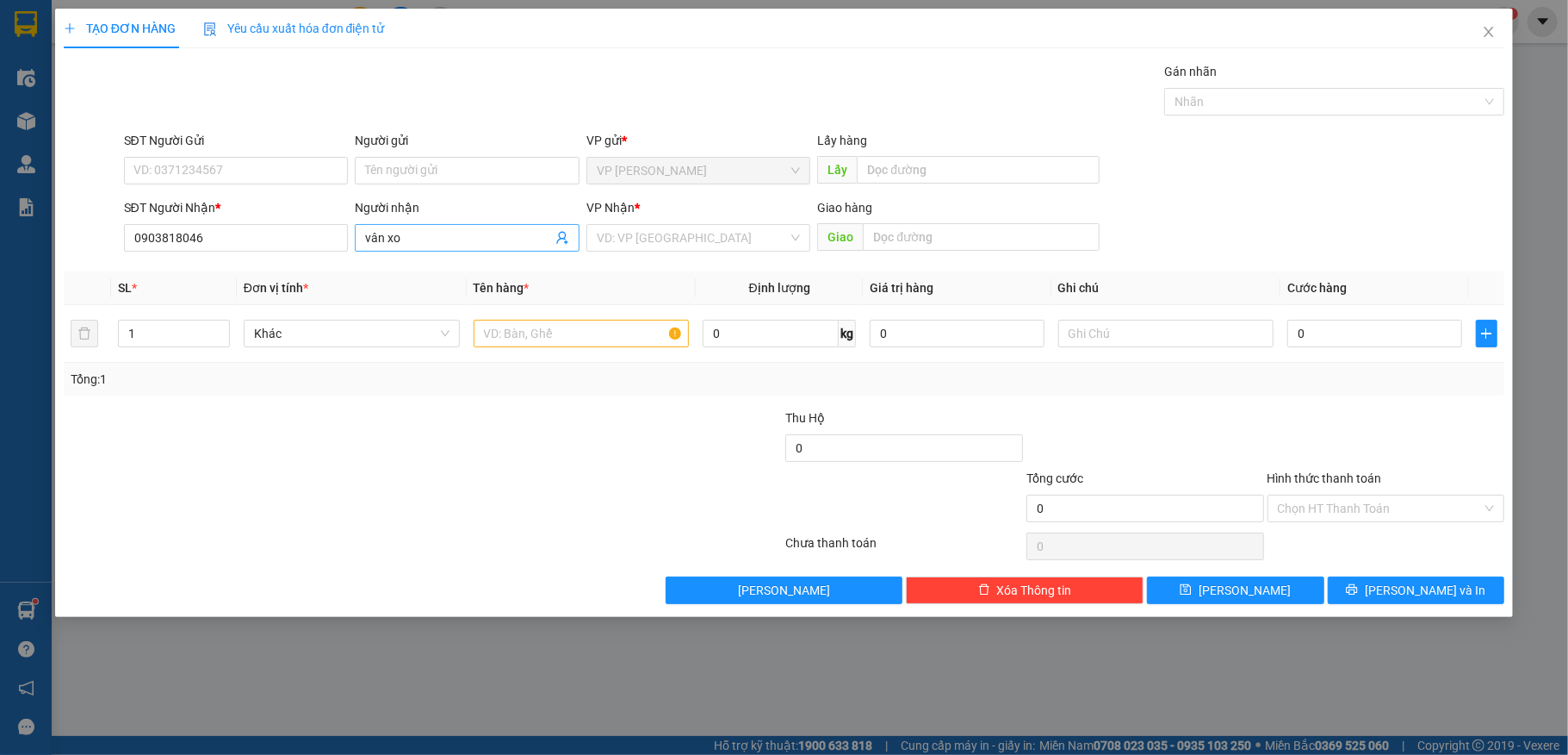
click at [444, 249] on span "vân xo" at bounding box center [466, 237] width 224 height 27
click at [446, 249] on span "vân xo" at bounding box center [466, 237] width 224 height 27
click at [453, 241] on input "vân xo" at bounding box center [458, 237] width 187 height 19
type input "v"
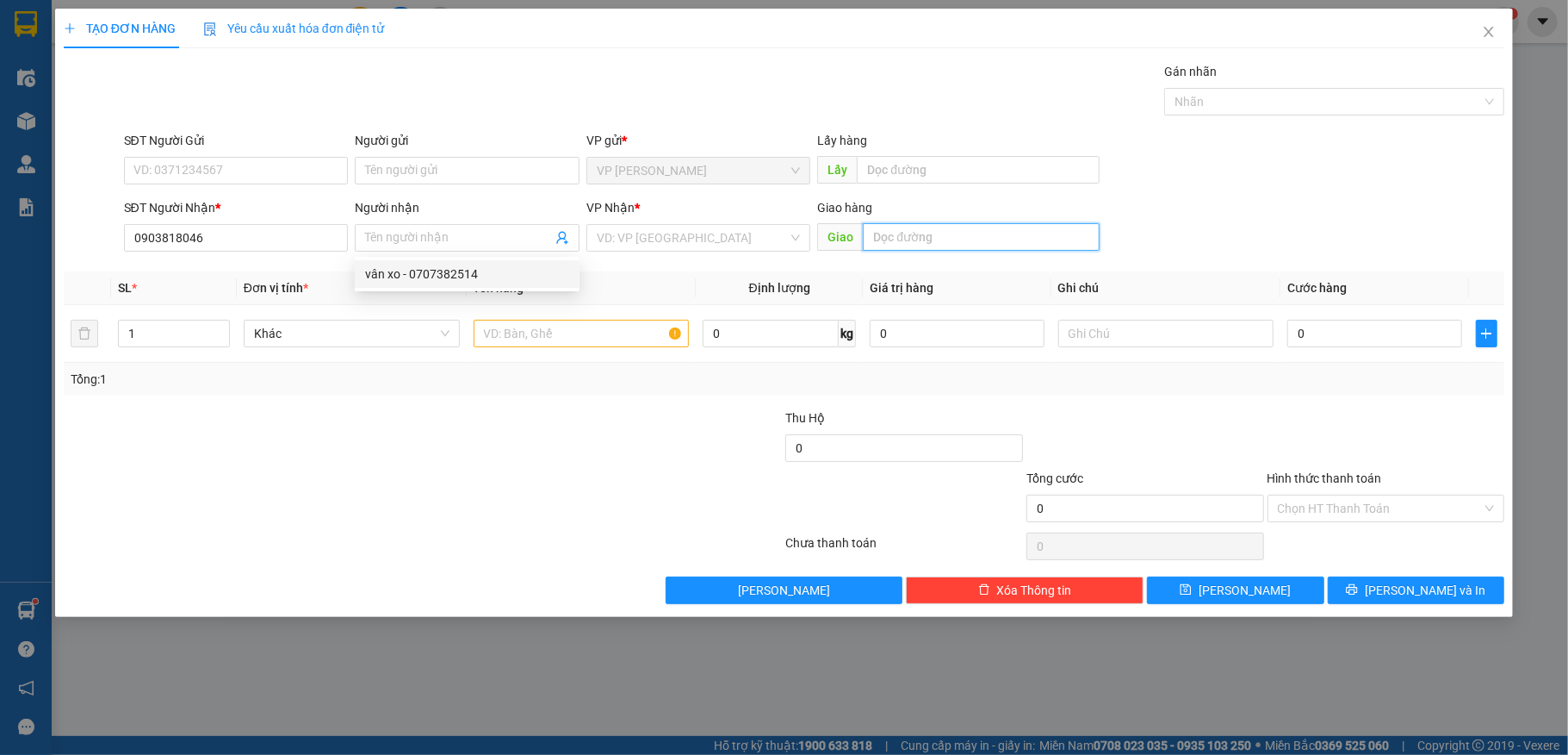
click at [988, 226] on input "text" at bounding box center [981, 237] width 237 height 27
click at [1021, 229] on input "86/117 Âu Cơ, [GEOGRAPHIC_DATA]" at bounding box center [981, 237] width 237 height 27
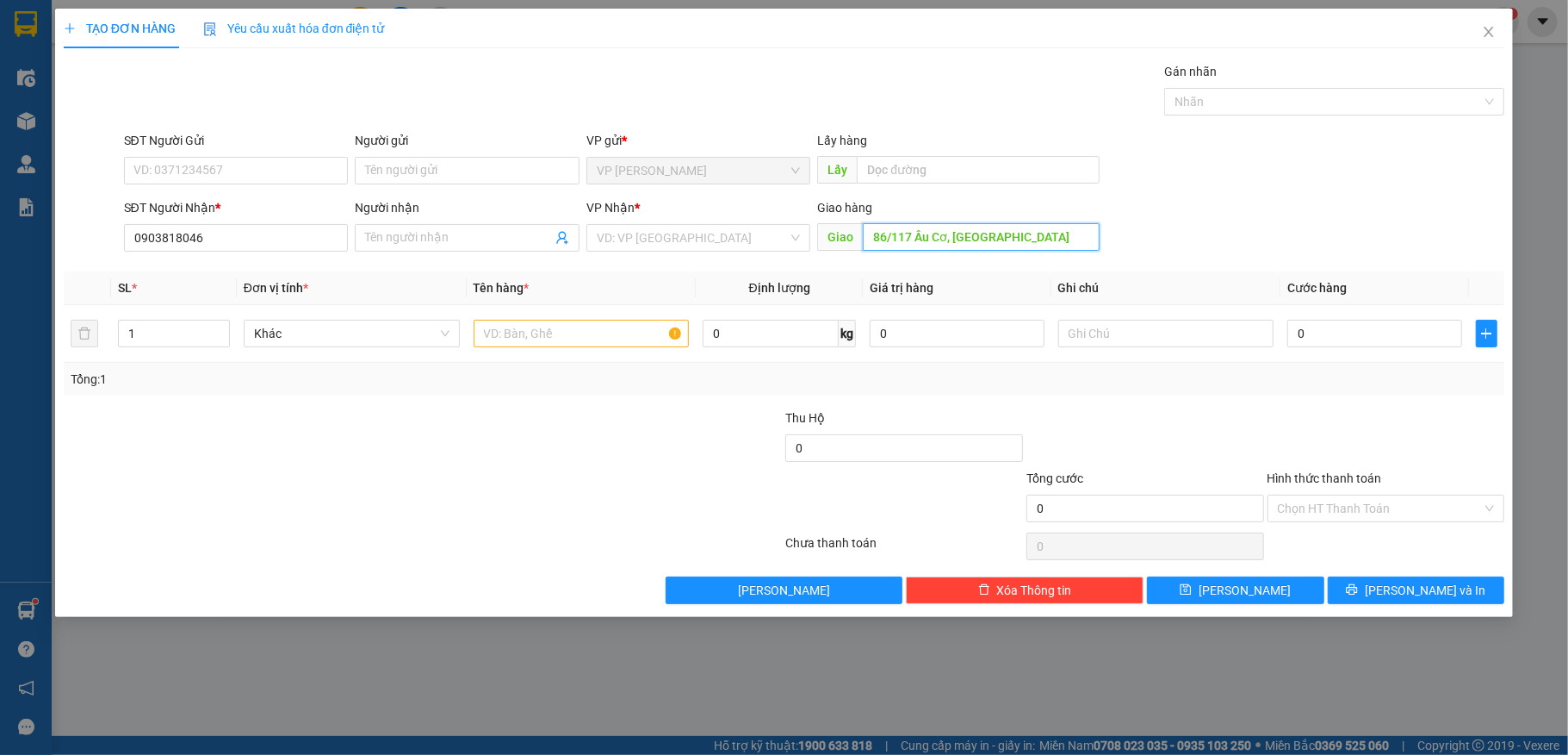
type input "86/117 Âu Cơ, [GEOGRAPHIC_DATA]"
click at [219, 162] on input "SĐT Người Gửi" at bounding box center [236, 171] width 224 height 27
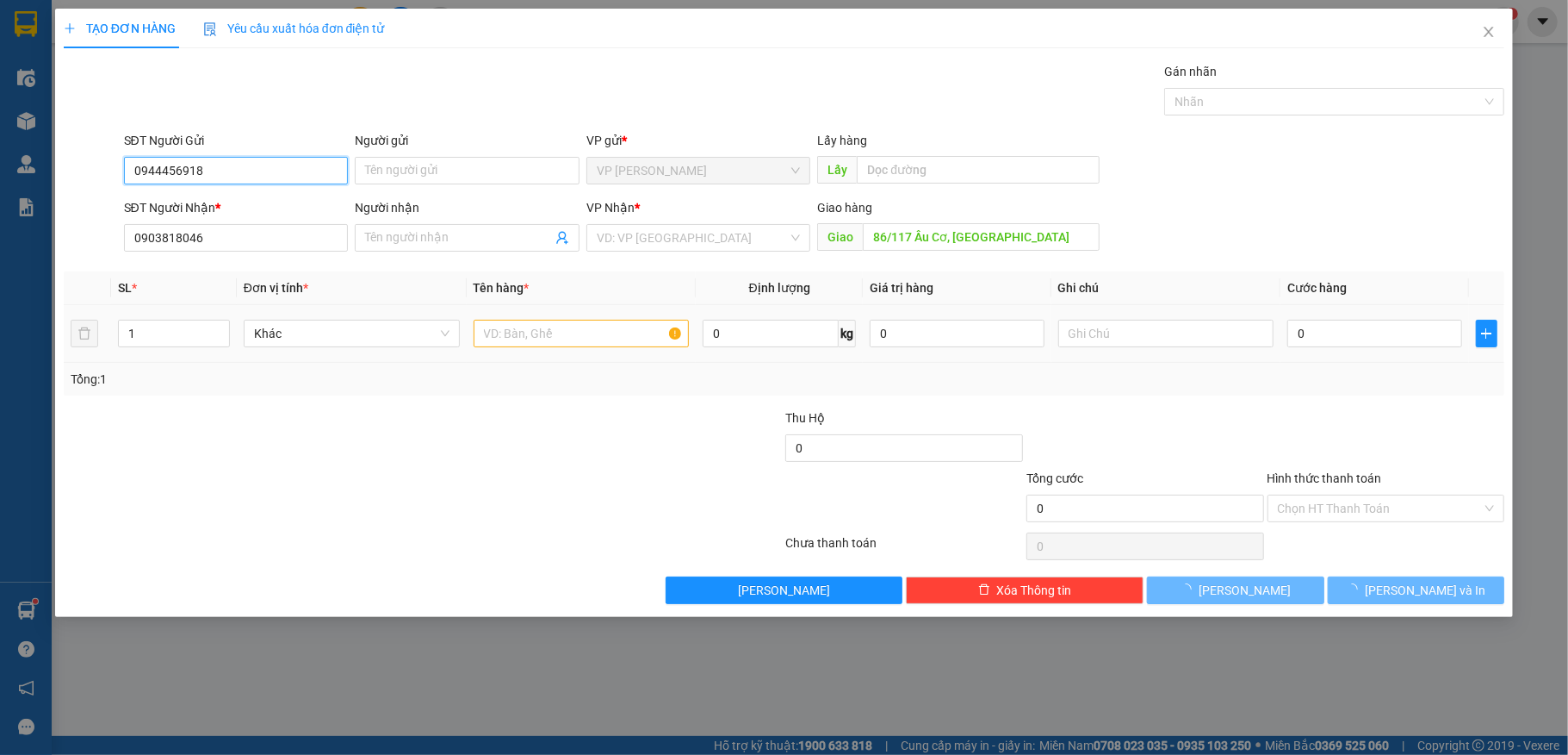
type input "0944456918"
click at [585, 342] on input "text" at bounding box center [581, 333] width 216 height 27
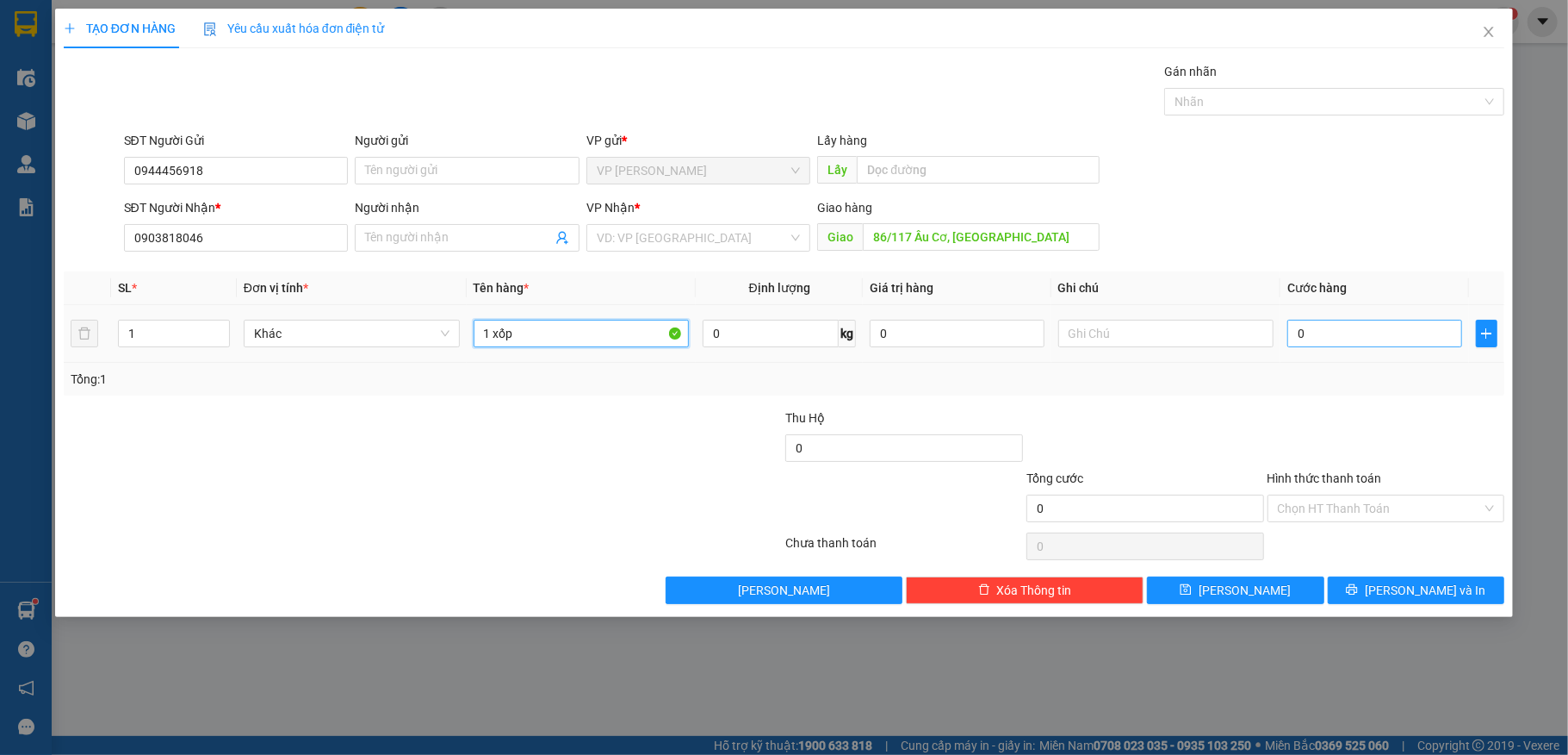
type input "1 xốp"
click at [1353, 337] on input "0" at bounding box center [1373, 333] width 173 height 27
type input "9"
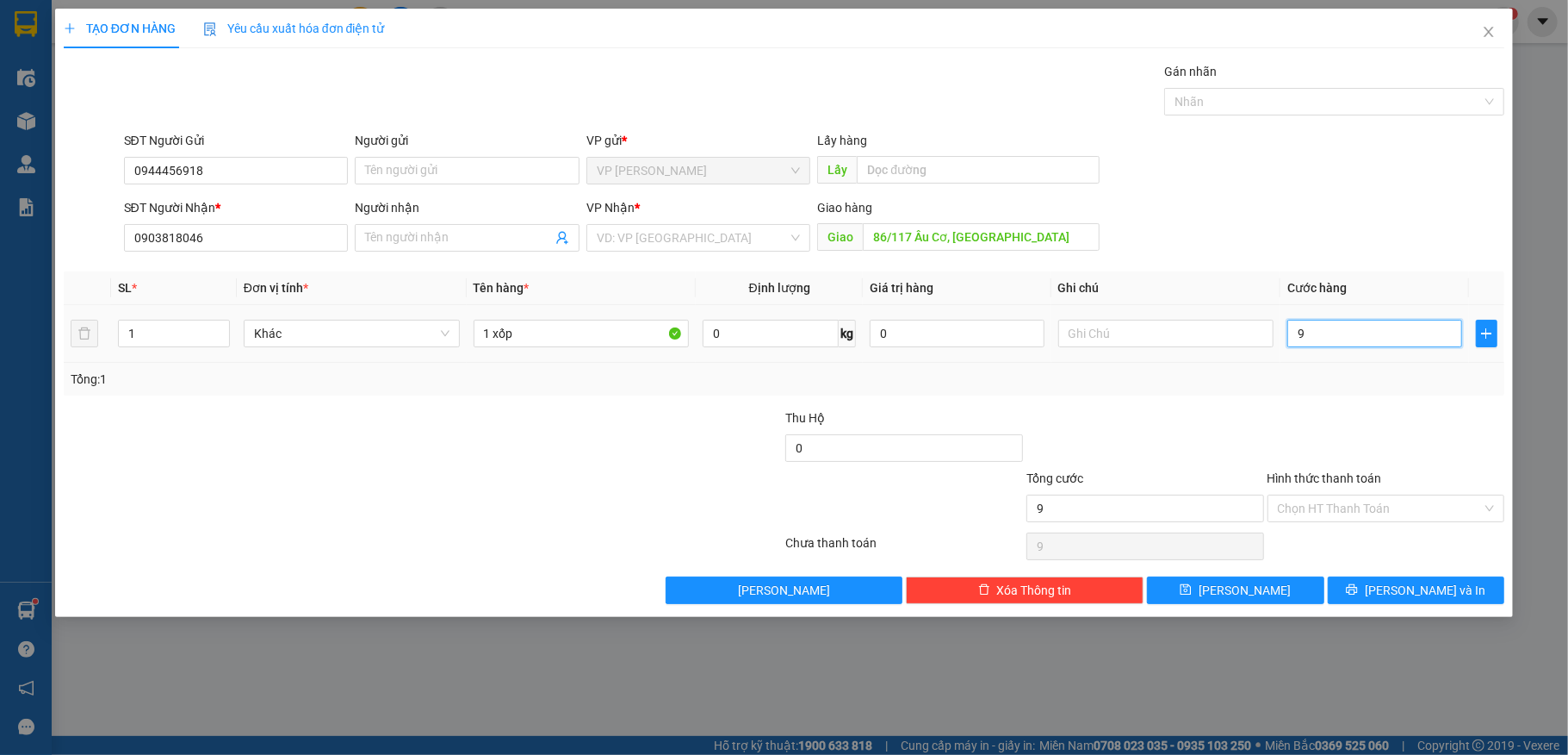
type input "90"
type input "90.000"
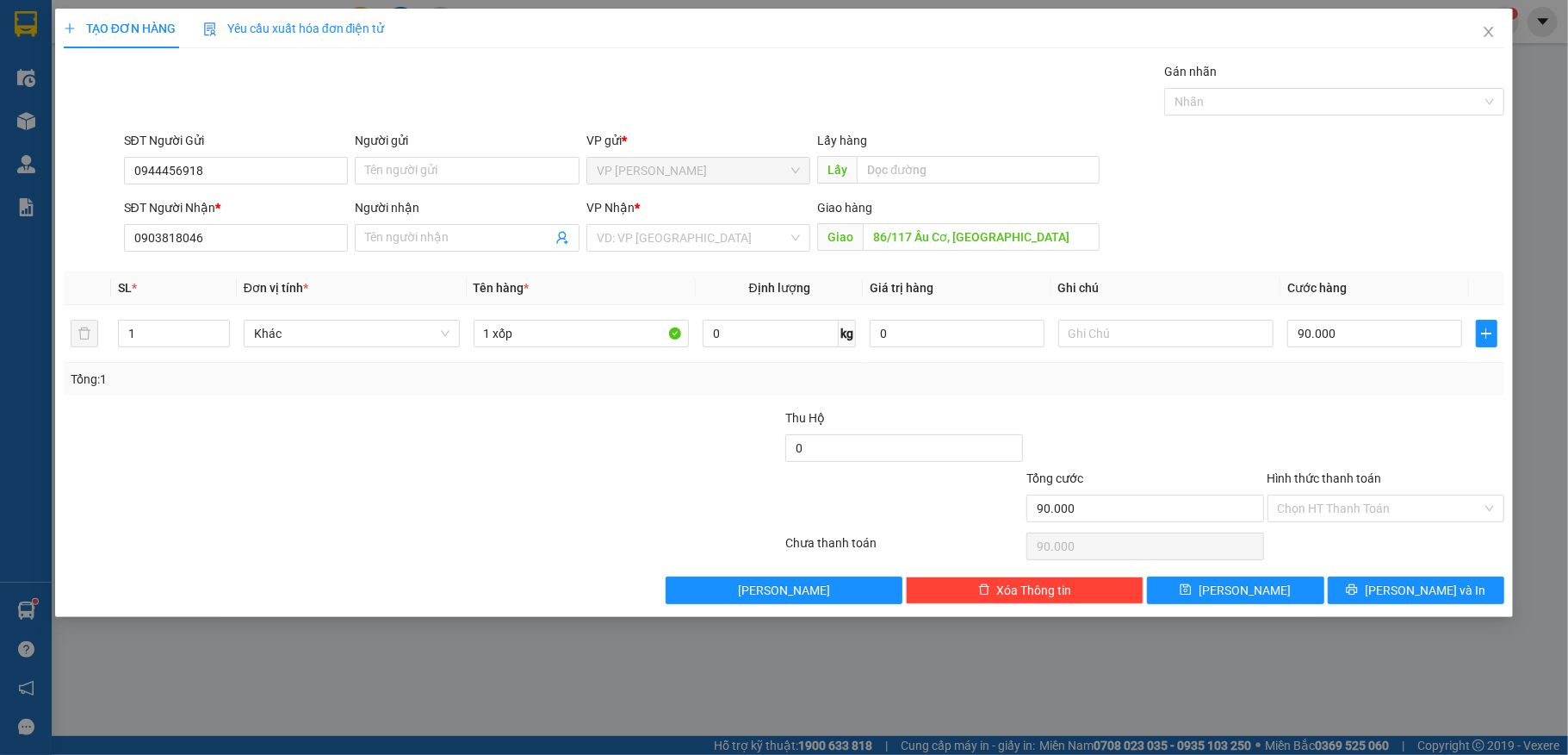
click at [1293, 382] on div "Tổng: 1" at bounding box center [784, 378] width 1428 height 19
click at [1340, 504] on input "Hình thức thanh toán" at bounding box center [1380, 508] width 205 height 25
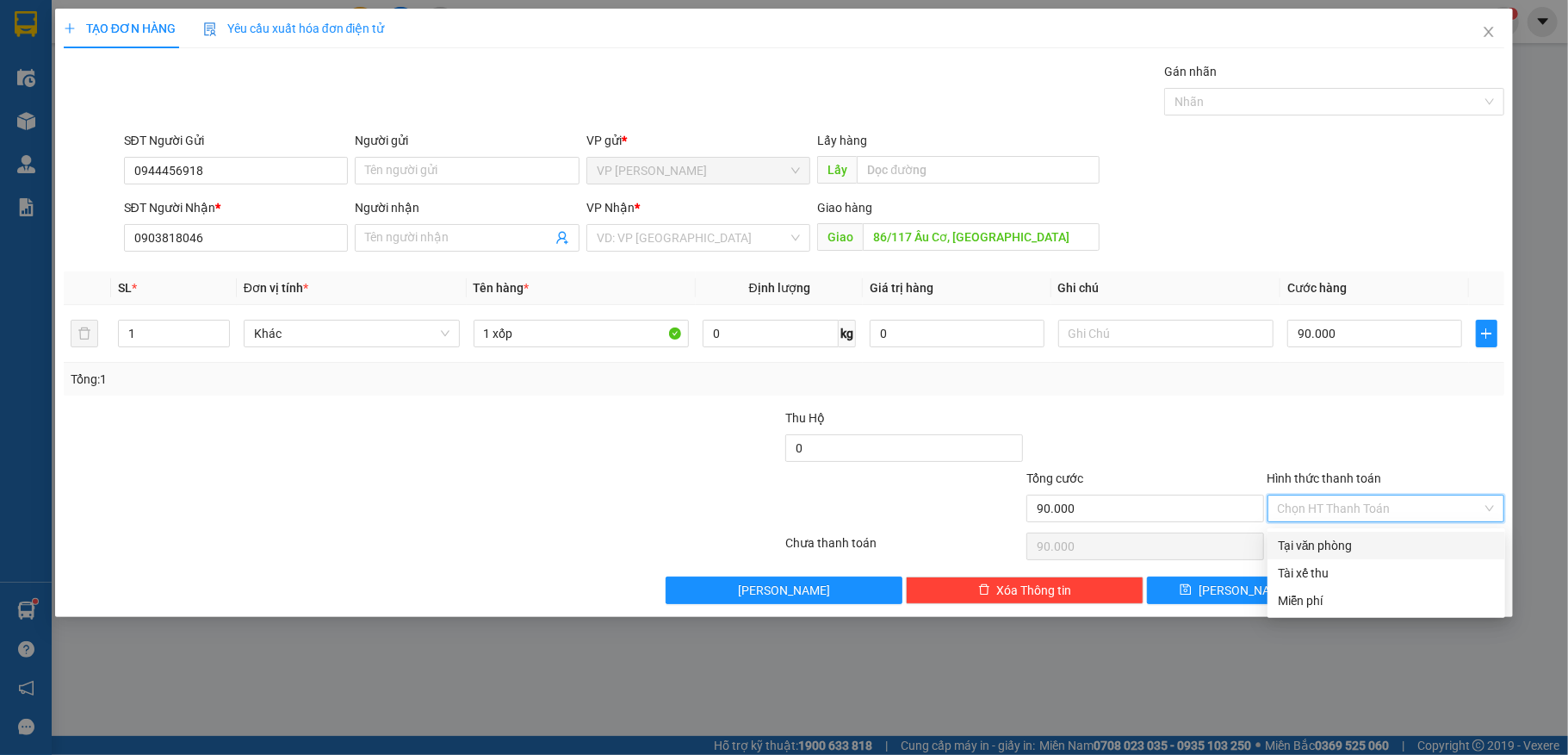
click at [1320, 546] on div "Tại văn phòng" at bounding box center [1386, 544] width 217 height 19
type input "0"
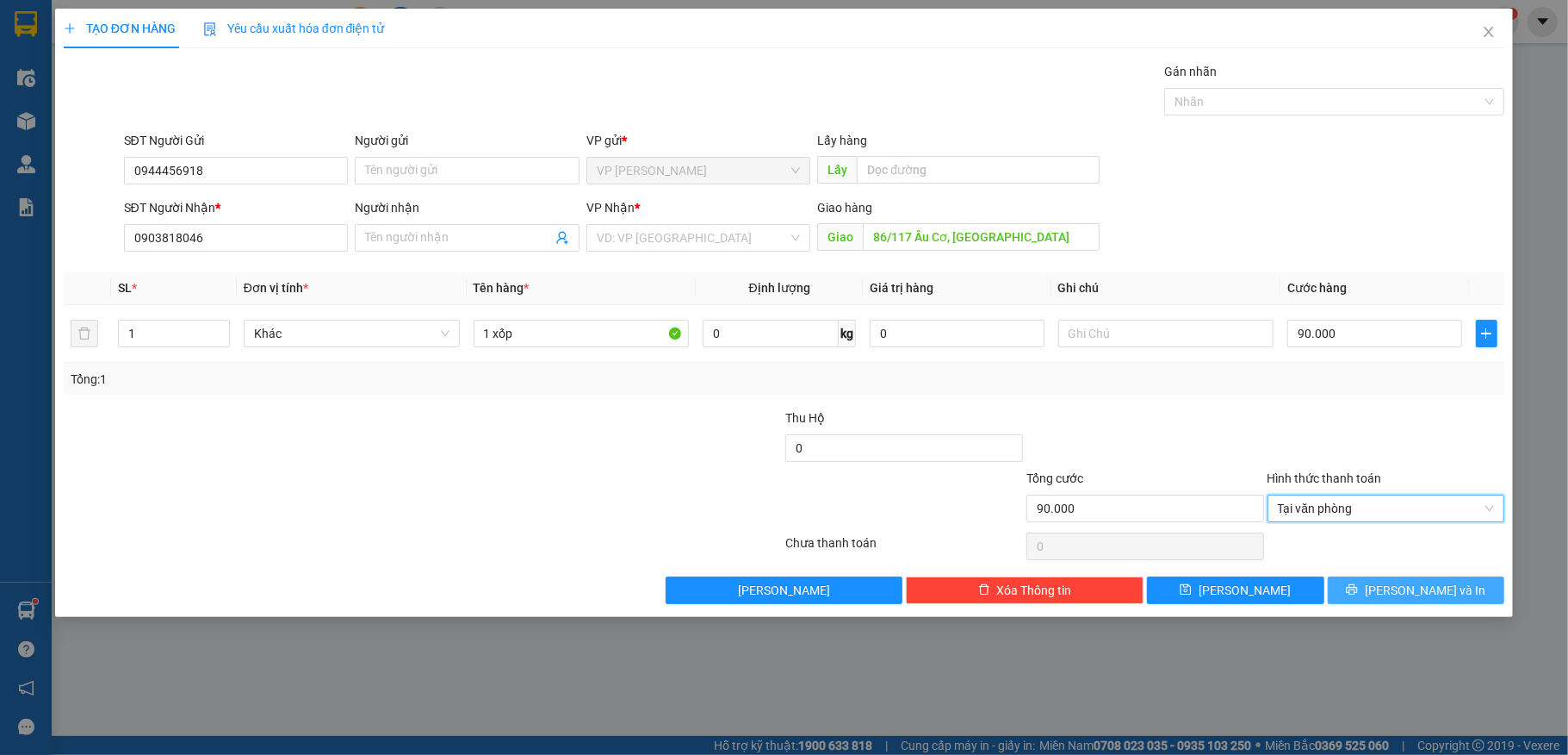
click at [1424, 591] on span "[PERSON_NAME] và In" at bounding box center [1424, 589] width 121 height 19
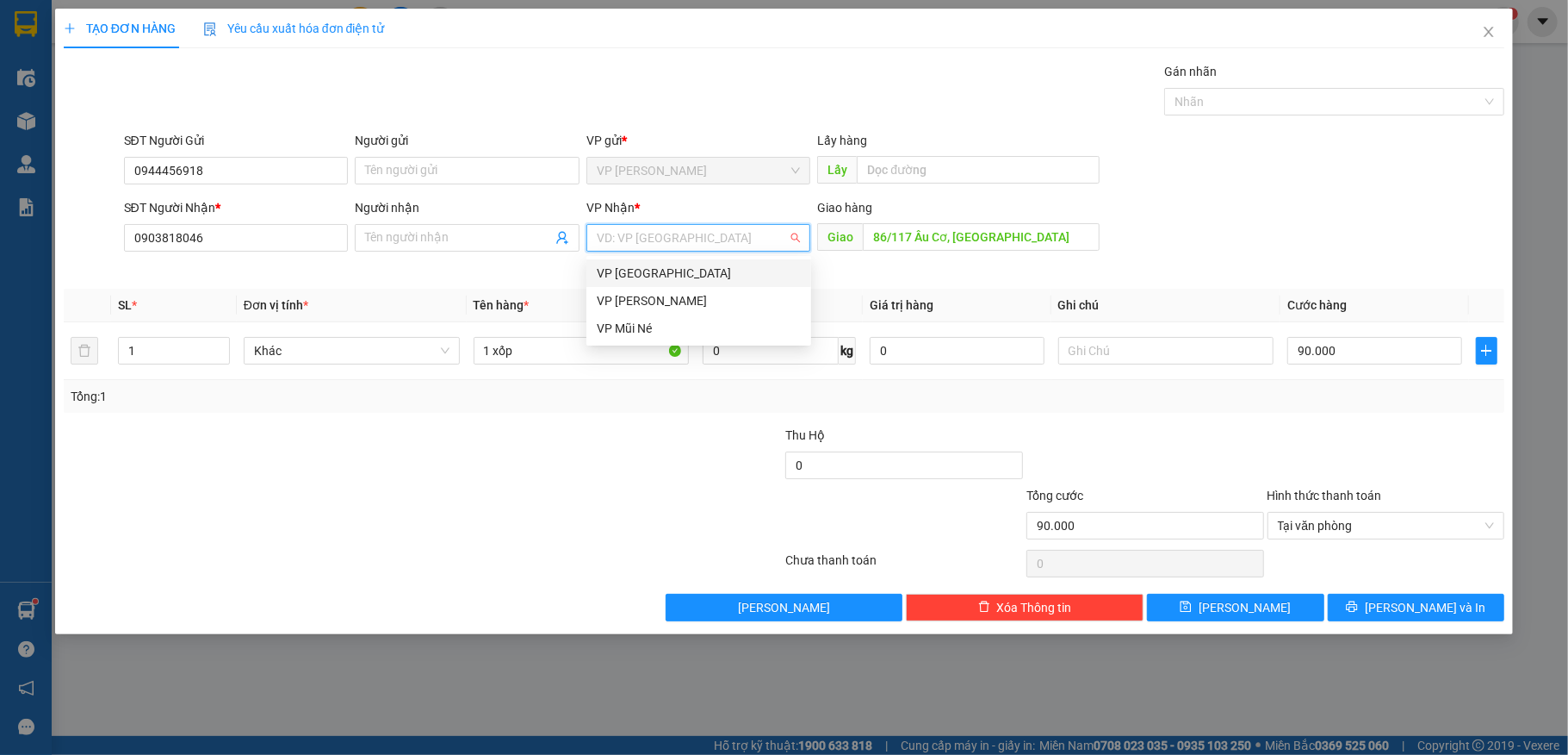
click at [778, 238] on input "search" at bounding box center [693, 237] width 192 height 25
click at [630, 276] on div "VP [GEOGRAPHIC_DATA]" at bounding box center [699, 273] width 204 height 19
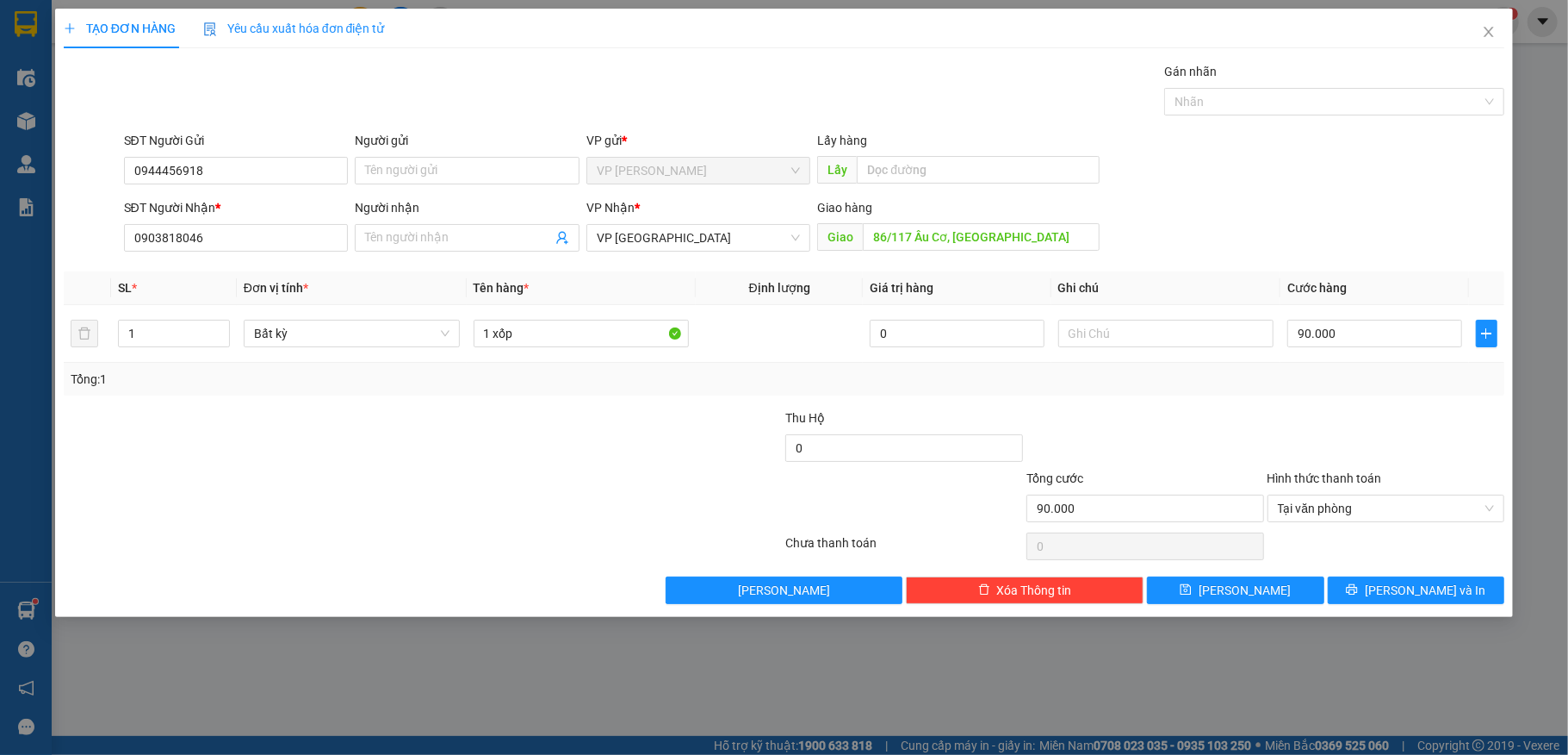
click at [1227, 225] on div "SĐT Người Nhận * 0903818046 Người nhận Tên người nhận VP Nhận * VP [GEOGRAPHIC_…" at bounding box center [814, 227] width 1388 height 60
click at [1279, 395] on div "Tổng: 1" at bounding box center [784, 378] width 1442 height 32
click at [1402, 593] on span "[PERSON_NAME] và In" at bounding box center [1424, 589] width 121 height 19
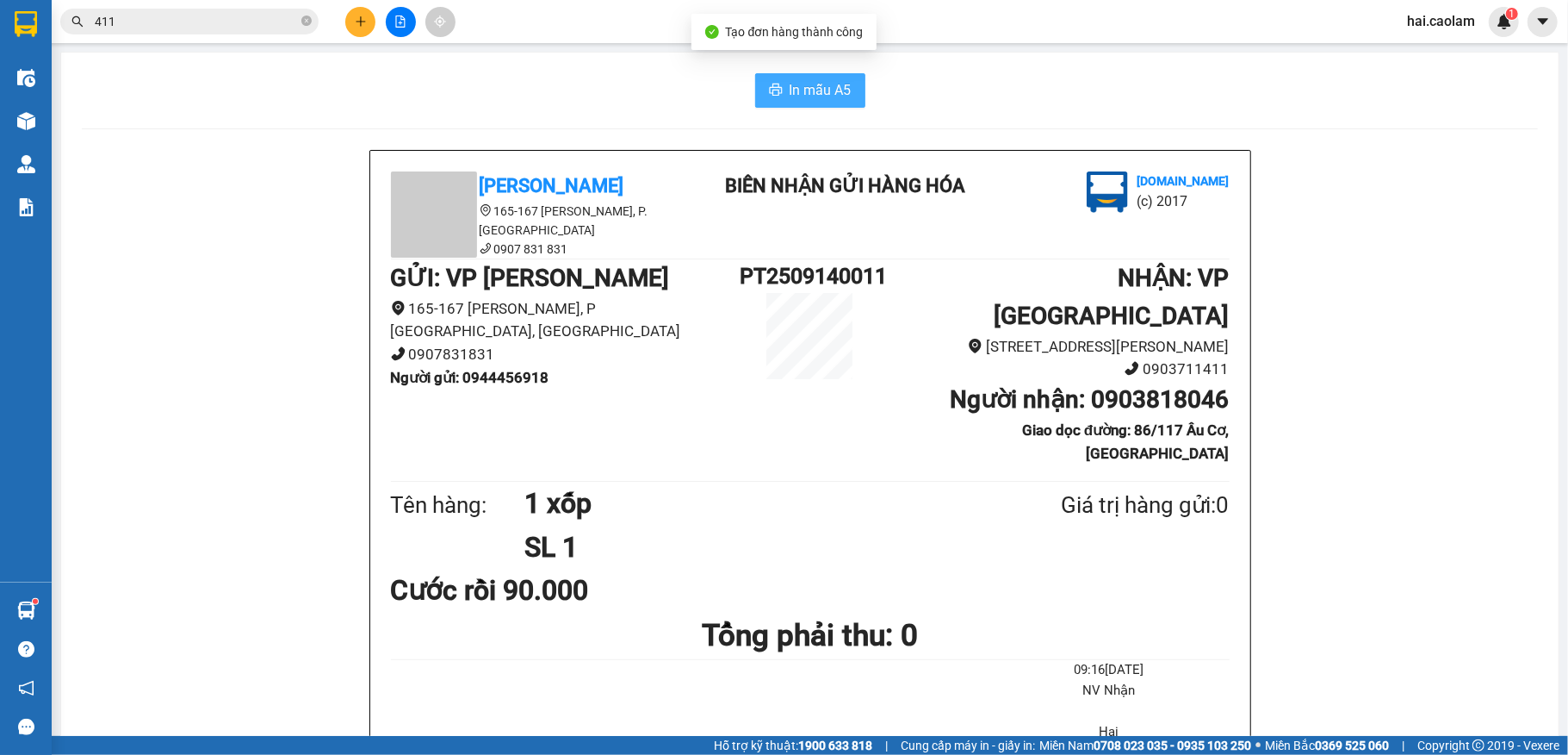
click at [808, 91] on span "In mẫu A5" at bounding box center [820, 90] width 62 height 22
